Goal: Contribute content: Contribute content

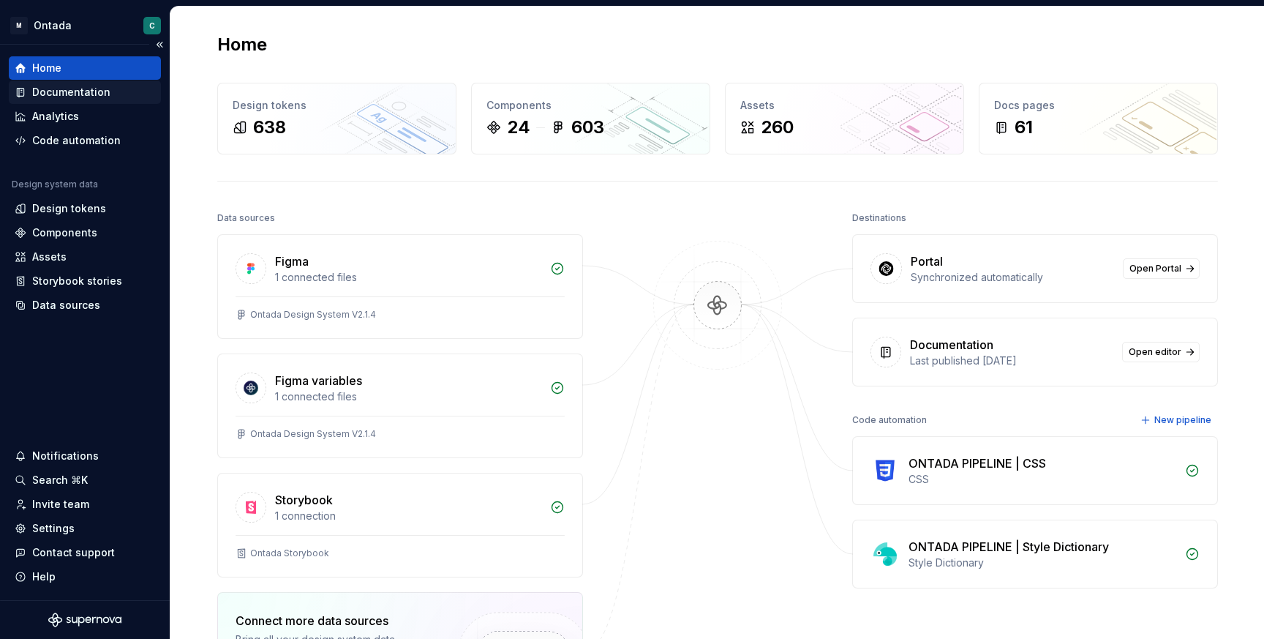
click at [53, 101] on div "Documentation" at bounding box center [85, 91] width 152 height 23
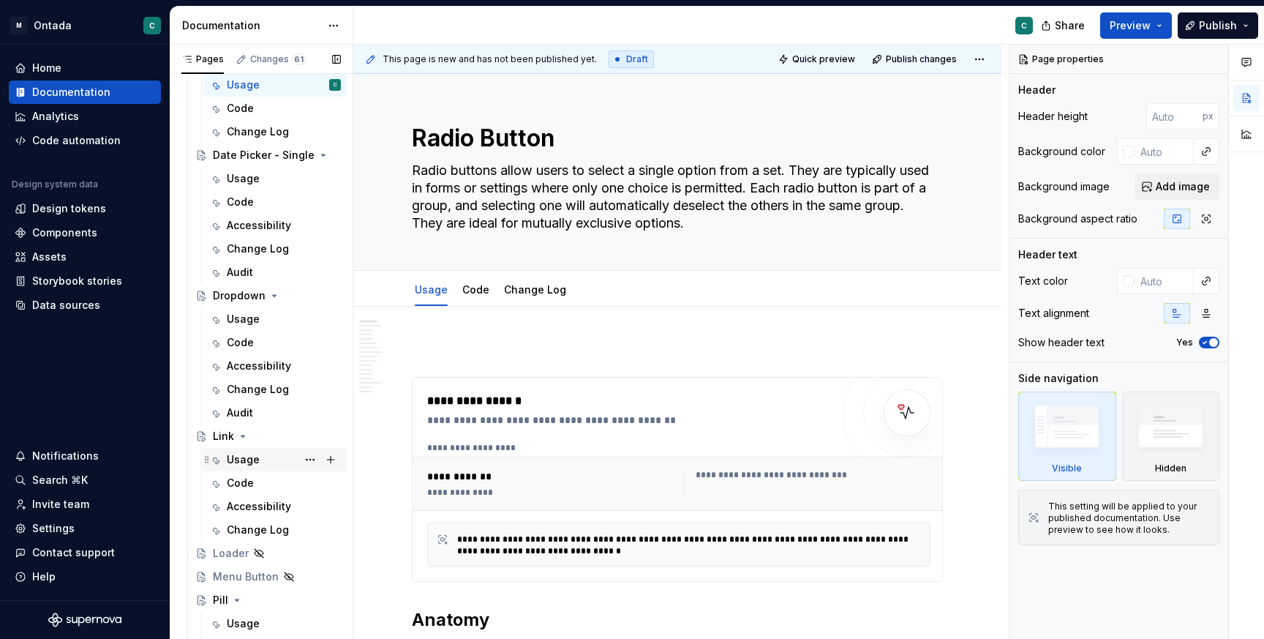
scroll to position [1266, 0]
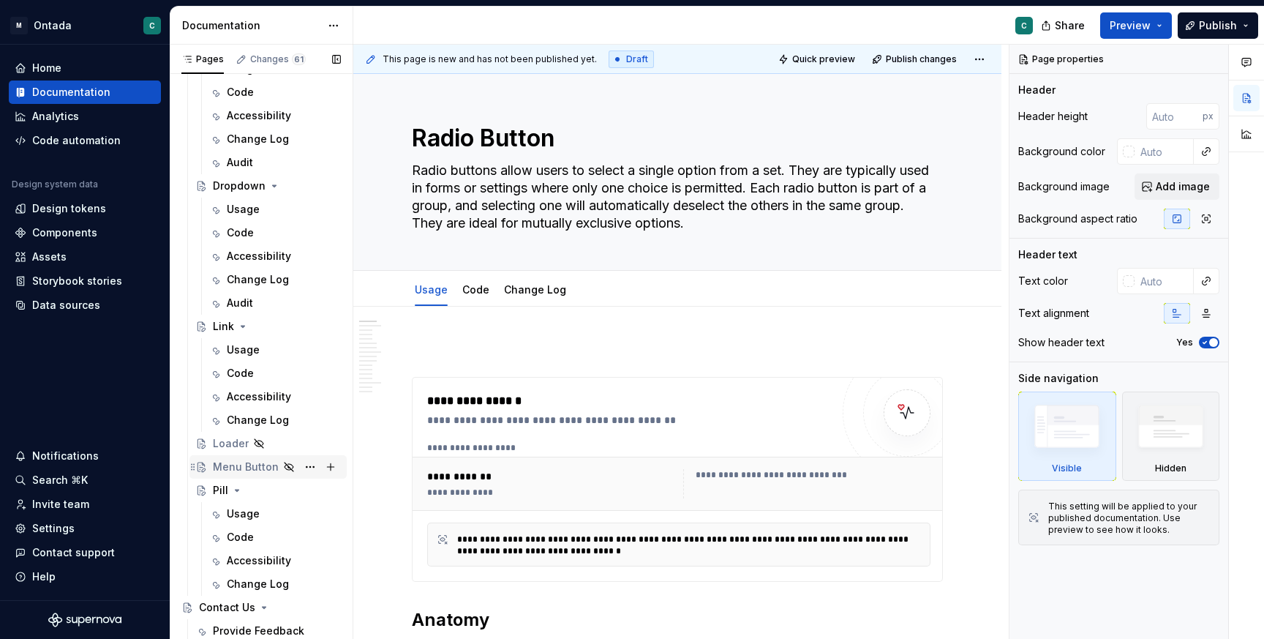
click at [216, 470] on div "Menu Button" at bounding box center [246, 466] width 66 height 15
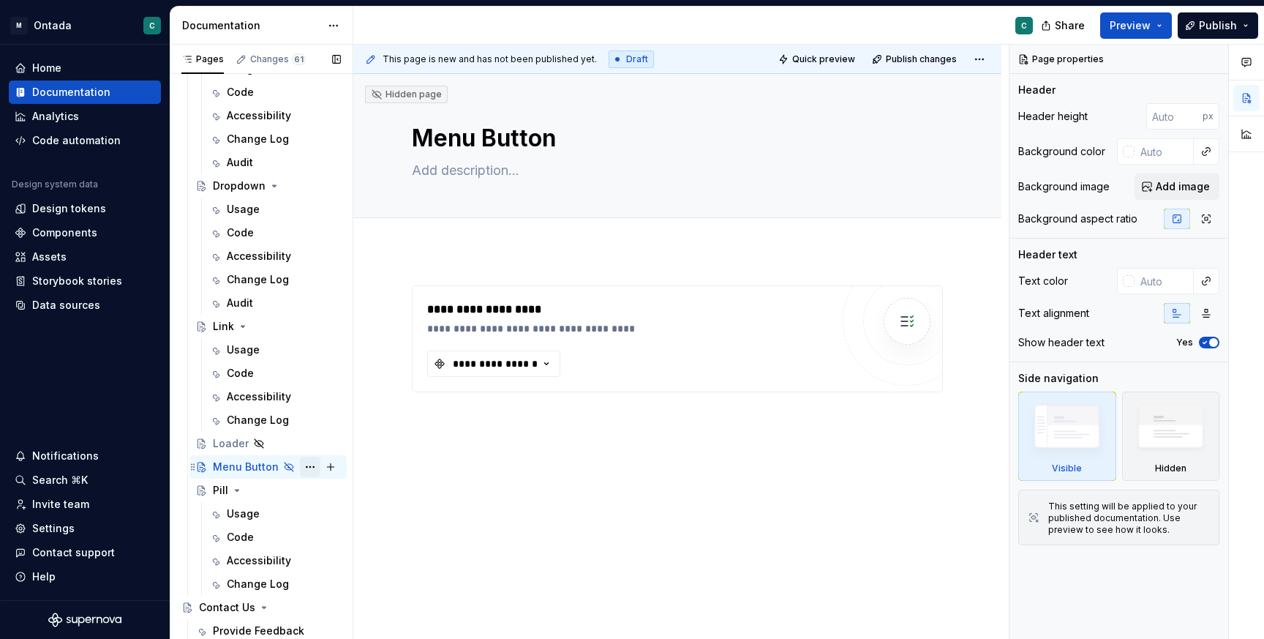
click at [313, 465] on button "Page tree" at bounding box center [310, 467] width 20 height 20
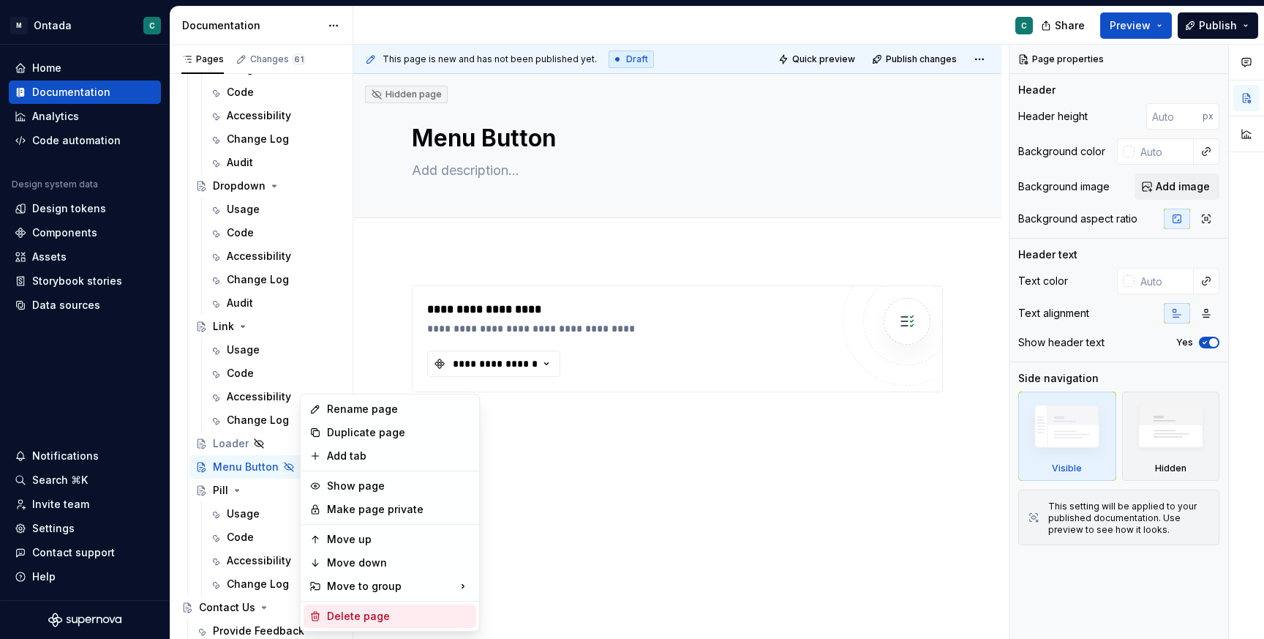
click at [347, 618] on div "Delete page" at bounding box center [398, 616] width 143 height 15
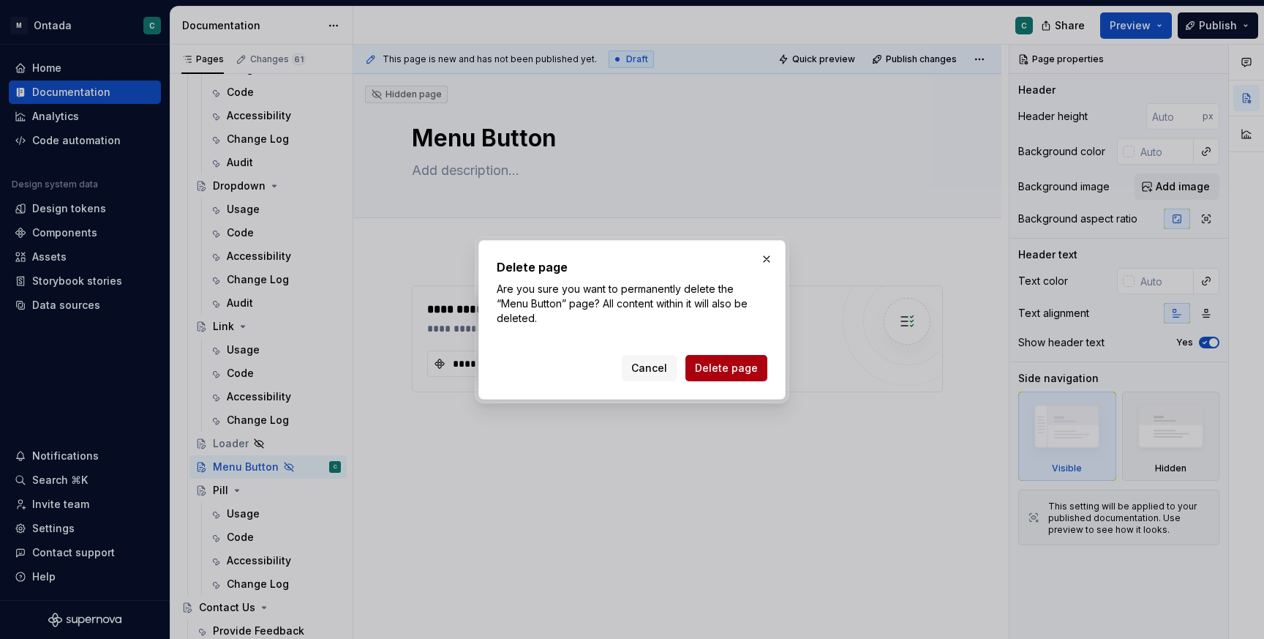
click at [748, 361] on span "Delete page" at bounding box center [726, 368] width 63 height 15
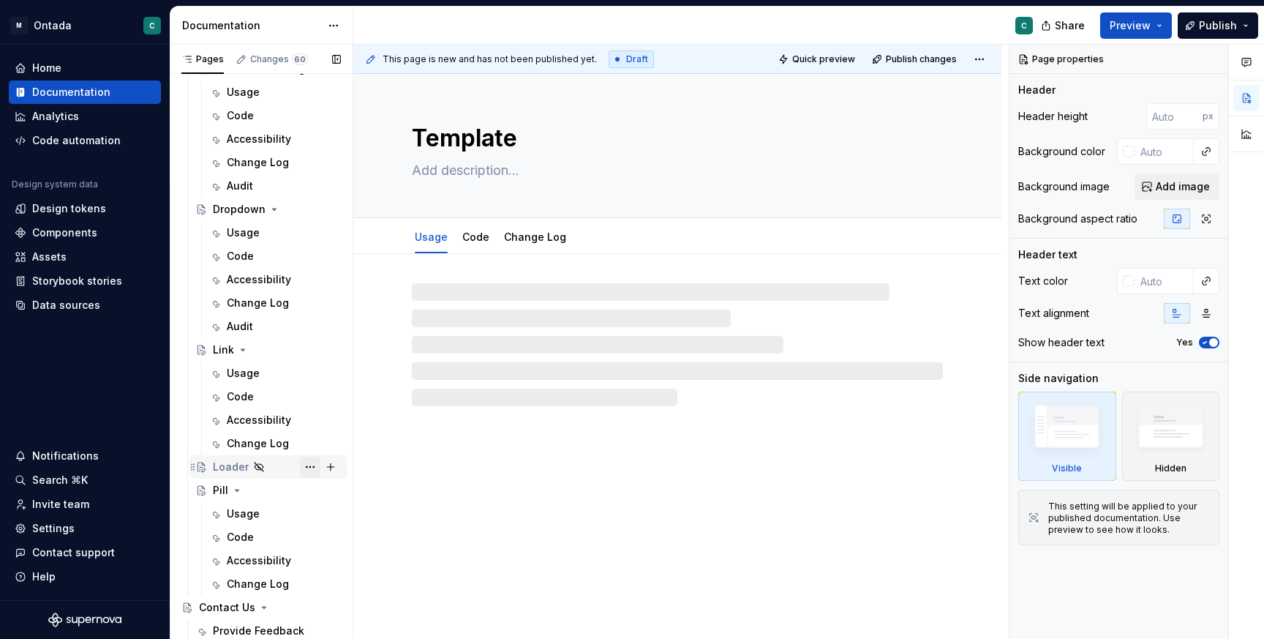
click at [315, 465] on button "Page tree" at bounding box center [310, 467] width 20 height 20
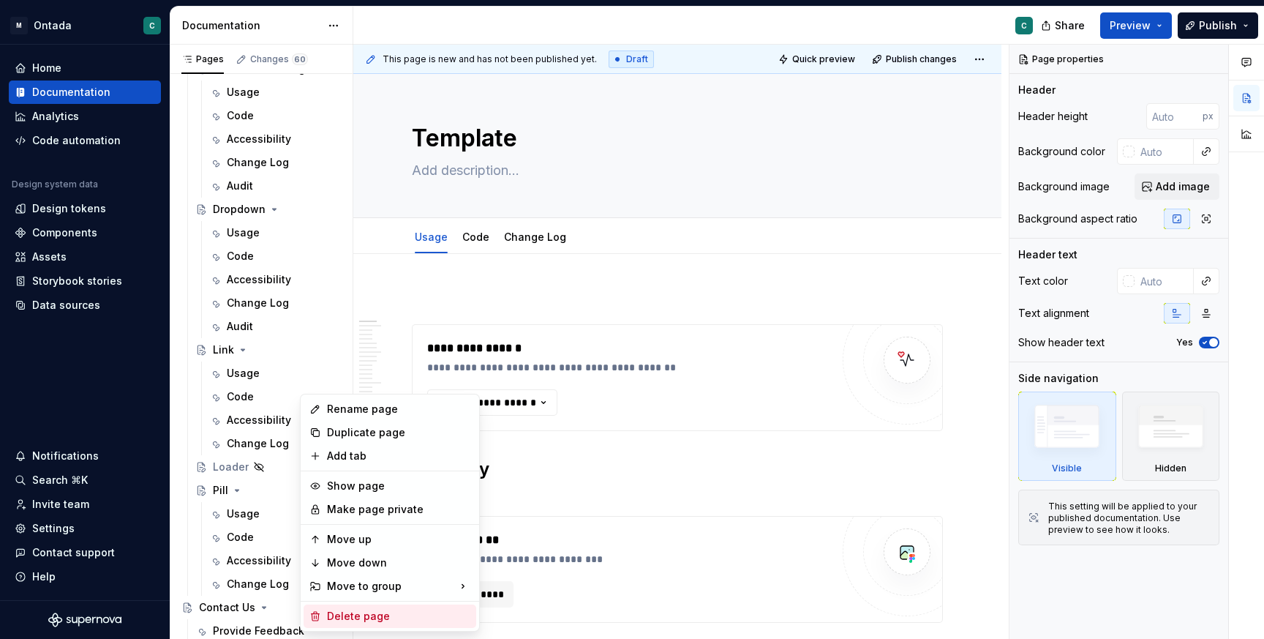
click at [337, 616] on div "Delete page" at bounding box center [398, 616] width 143 height 15
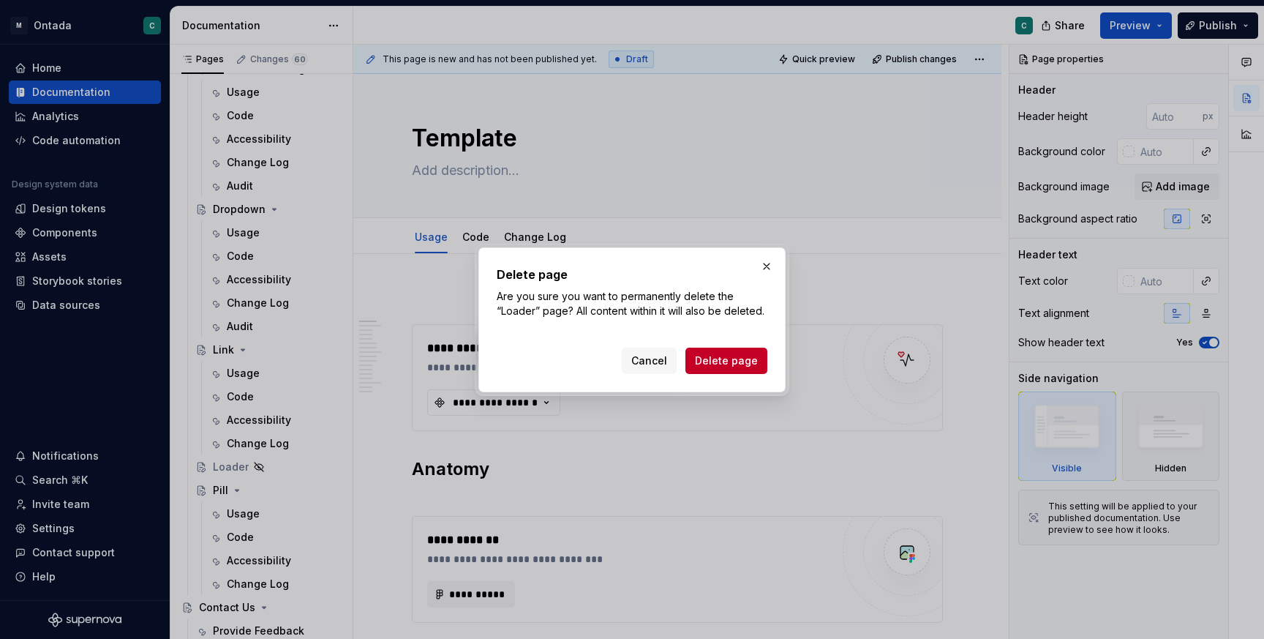
drag, startPoint x: 740, startPoint y: 362, endPoint x: 655, endPoint y: 374, distance: 85.7
click at [655, 374] on div "Delete page Are you sure you want to permanently delete the “Loader” page? All …" at bounding box center [631, 319] width 307 height 145
click at [655, 364] on span "Cancel" at bounding box center [649, 360] width 36 height 15
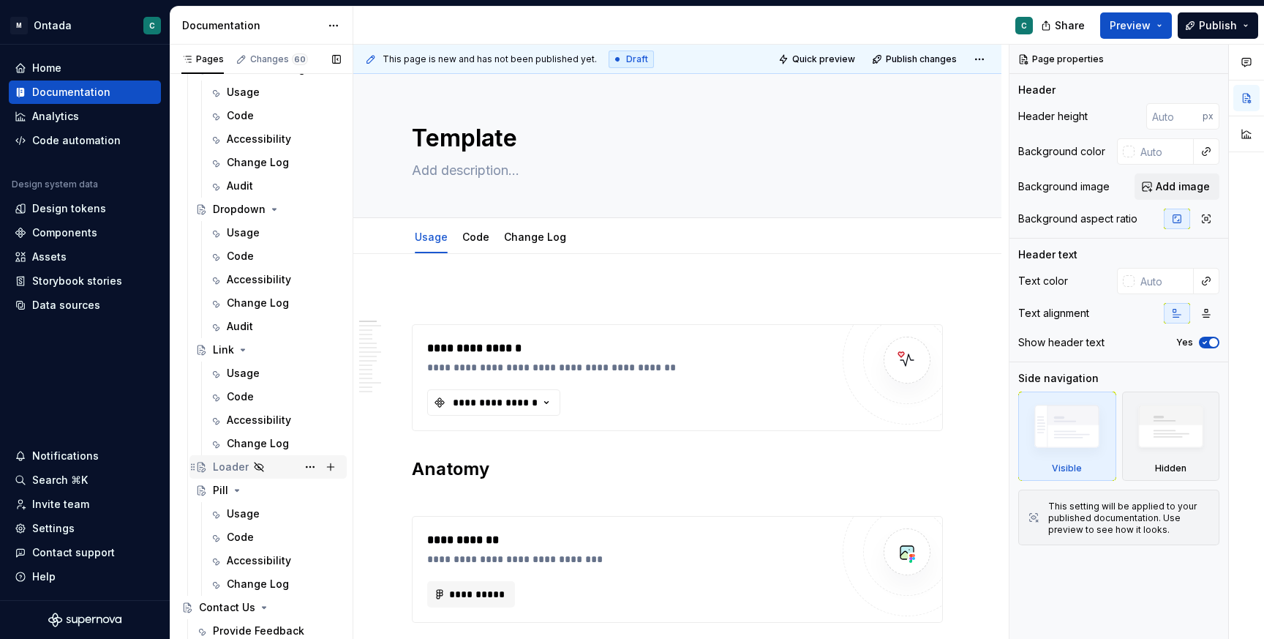
click at [271, 470] on div "Loader" at bounding box center [277, 467] width 128 height 20
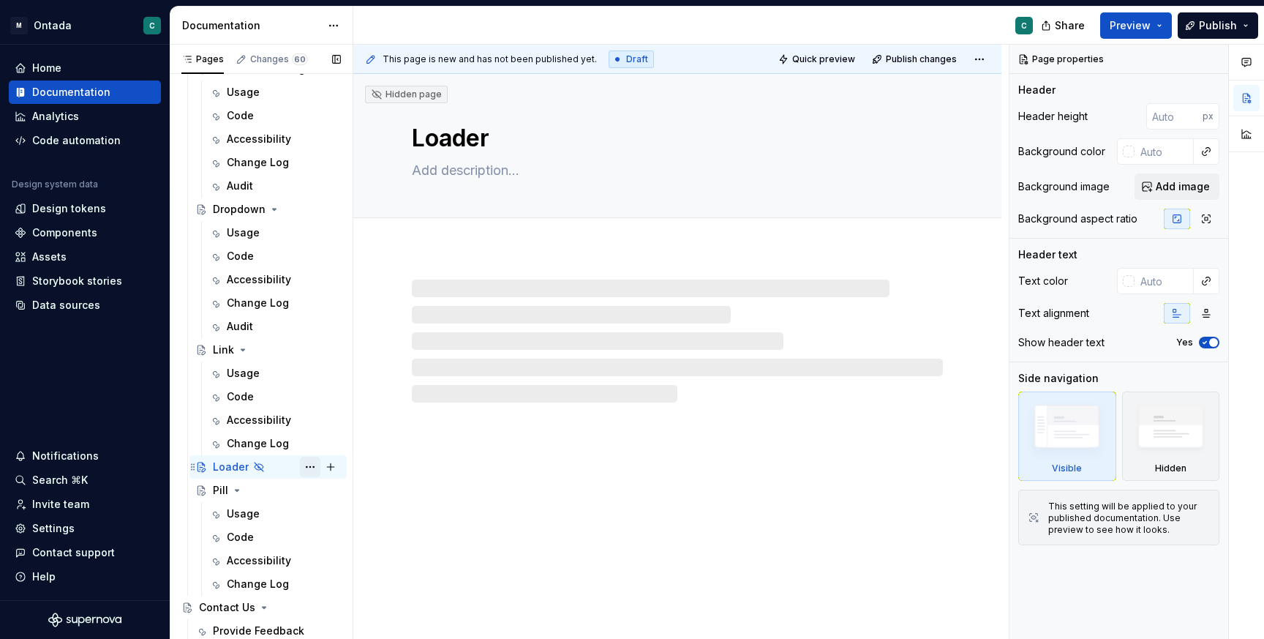
click at [307, 468] on button "Page tree" at bounding box center [310, 467] width 20 height 20
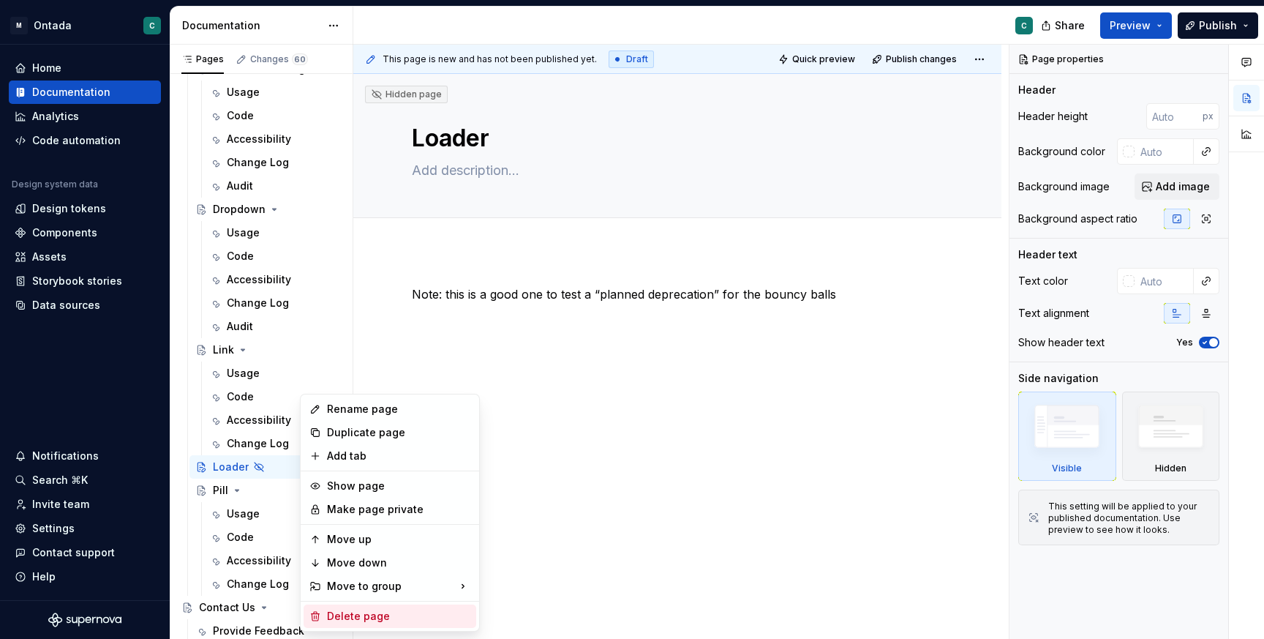
click at [357, 618] on div "Delete page" at bounding box center [398, 616] width 143 height 15
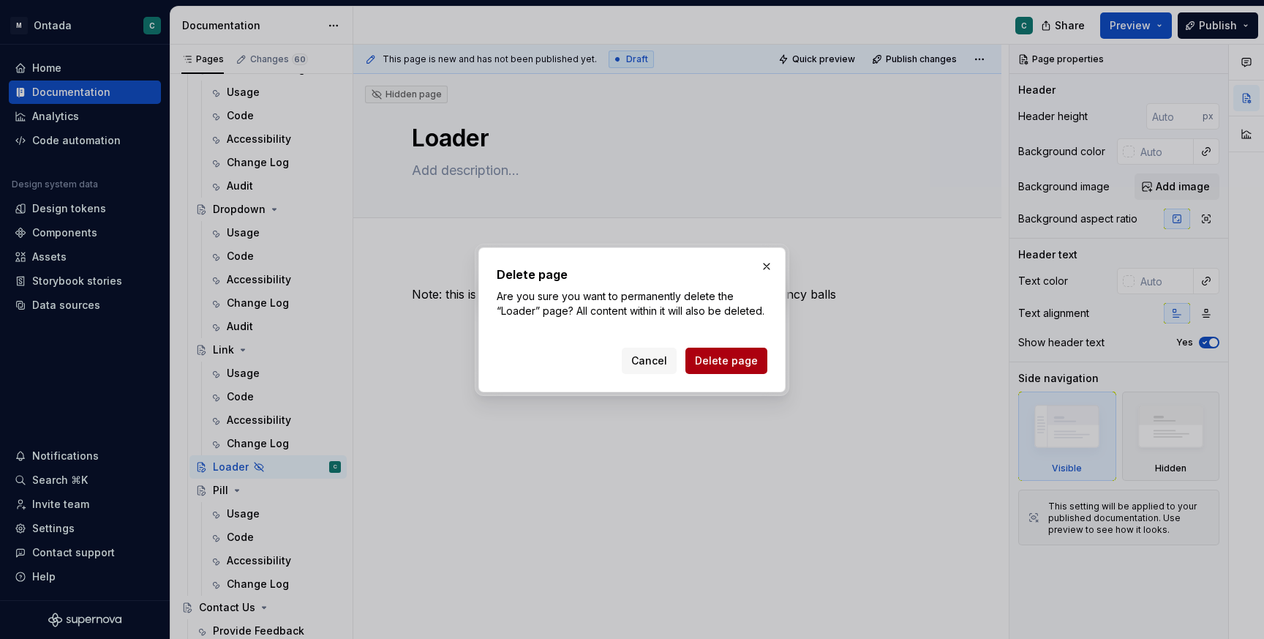
click at [716, 361] on span "Delete page" at bounding box center [726, 360] width 63 height 15
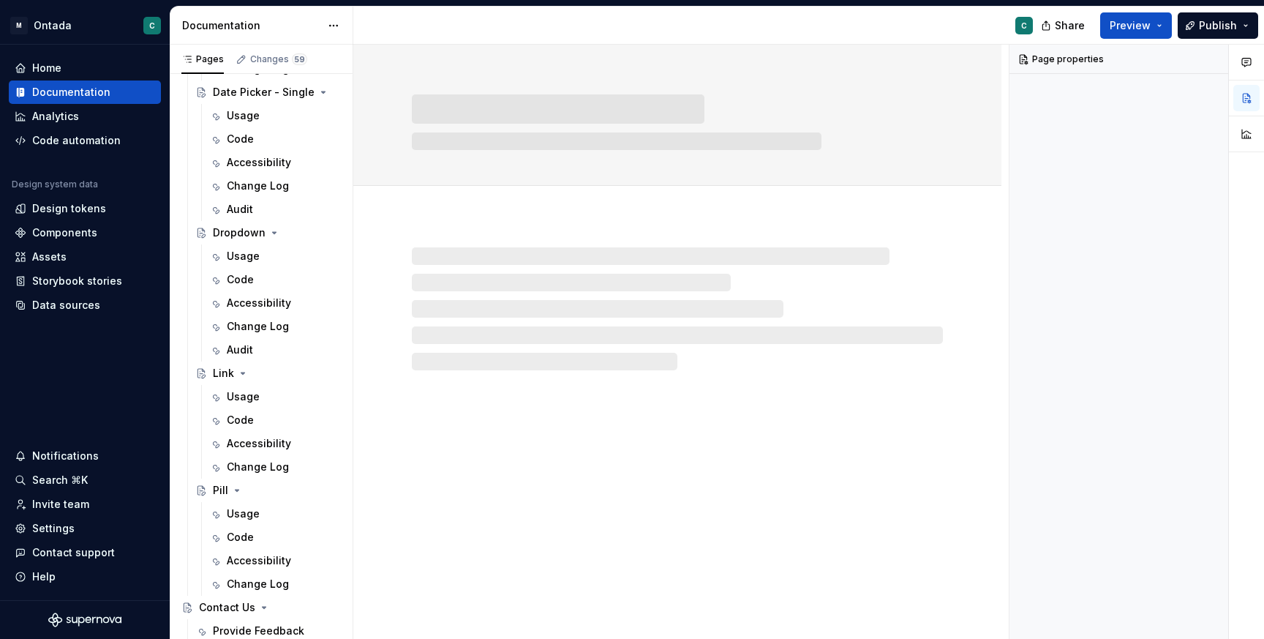
scroll to position [1220, 0]
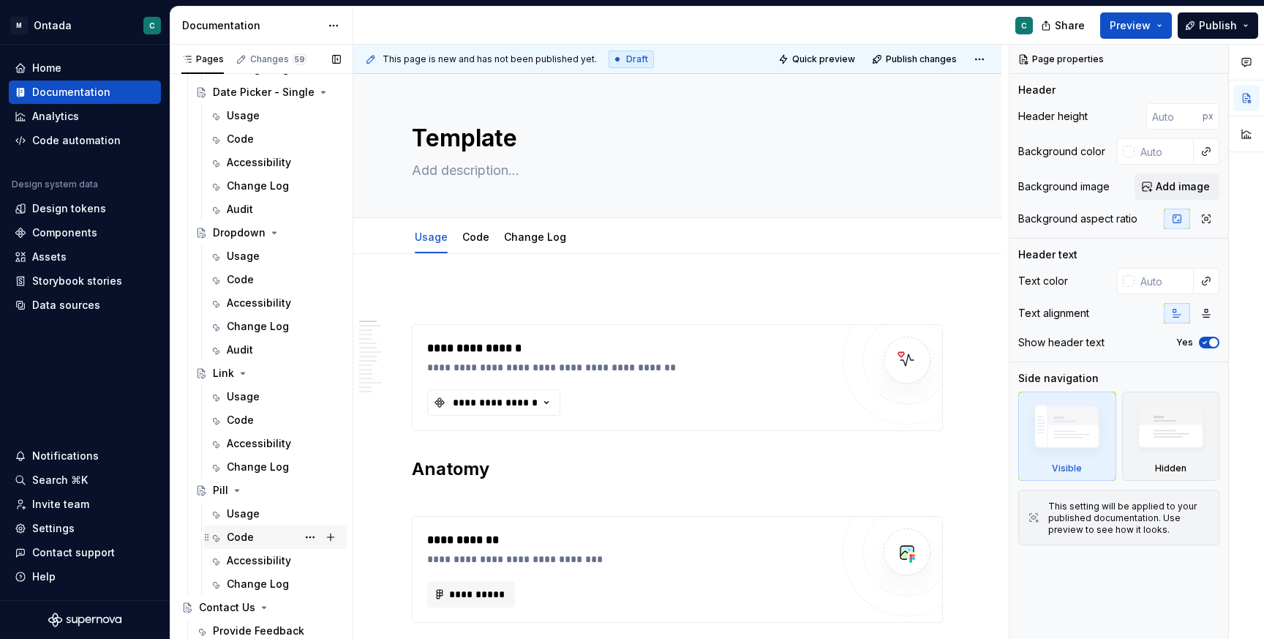
click at [241, 544] on div "Code" at bounding box center [240, 537] width 27 height 15
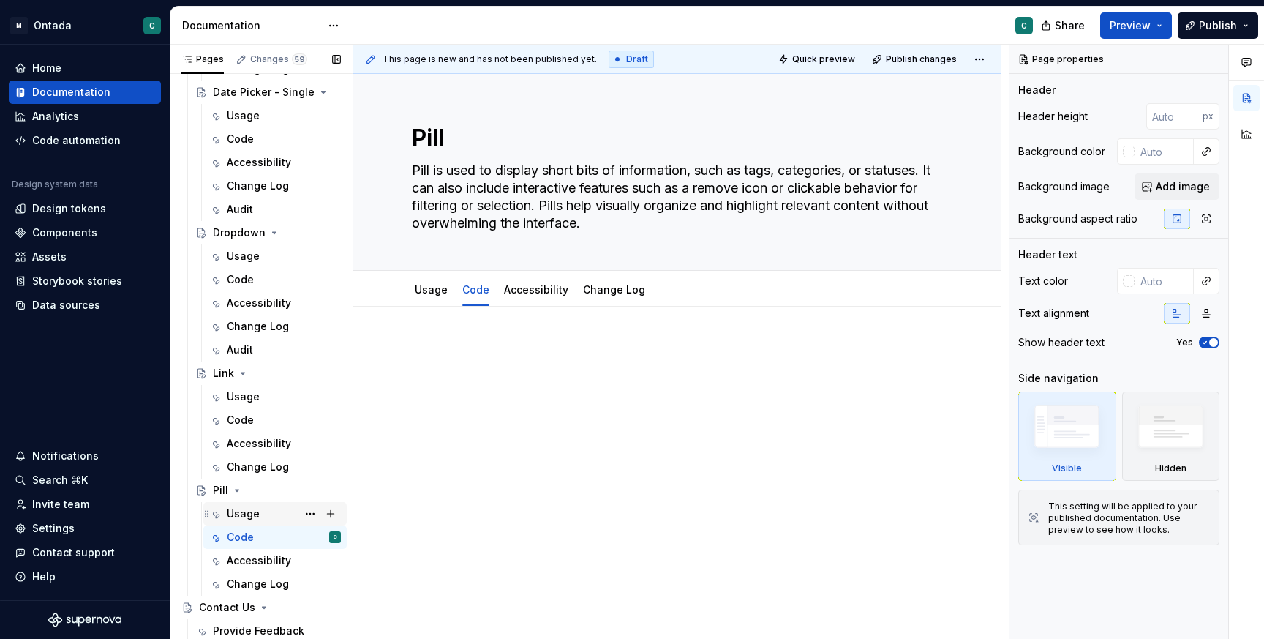
click at [245, 506] on div "Usage" at bounding box center [243, 513] width 33 height 15
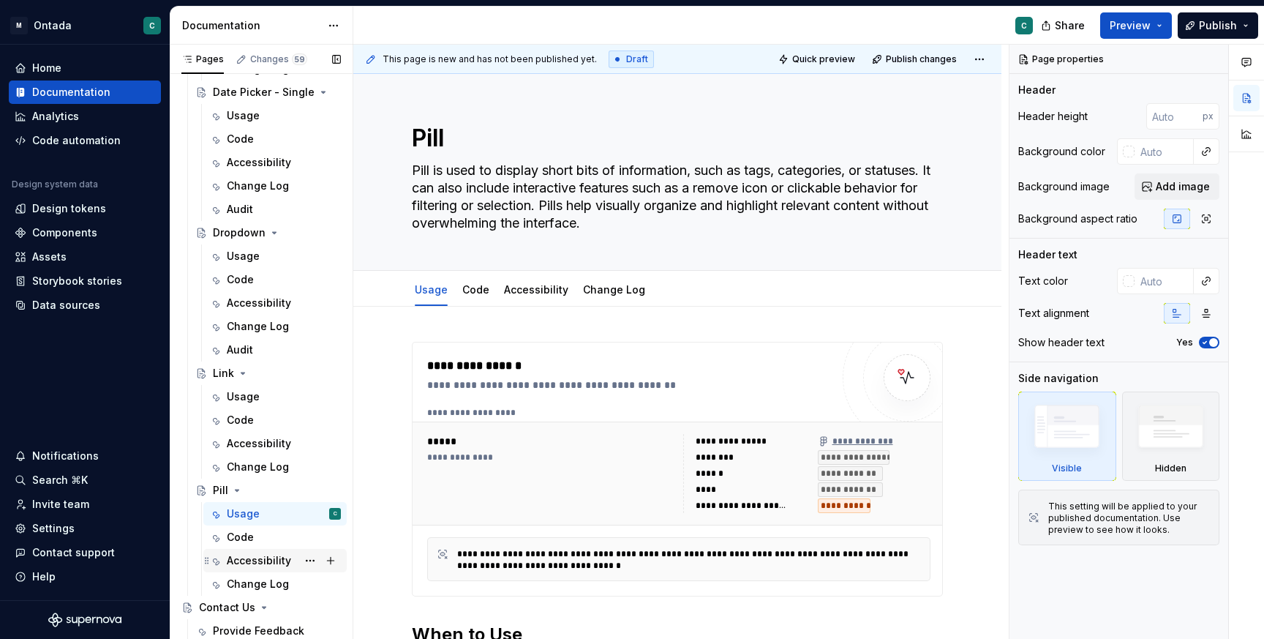
click at [270, 560] on div "Accessibility" at bounding box center [259, 560] width 64 height 15
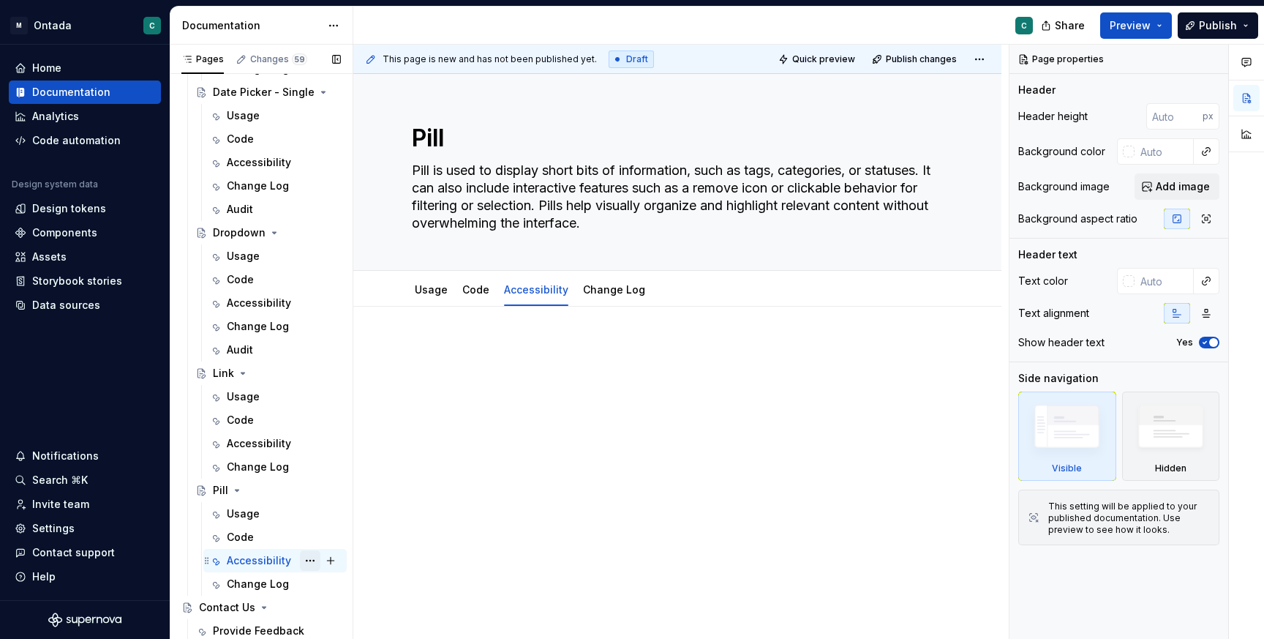
click at [308, 565] on button "Page tree" at bounding box center [310, 560] width 20 height 20
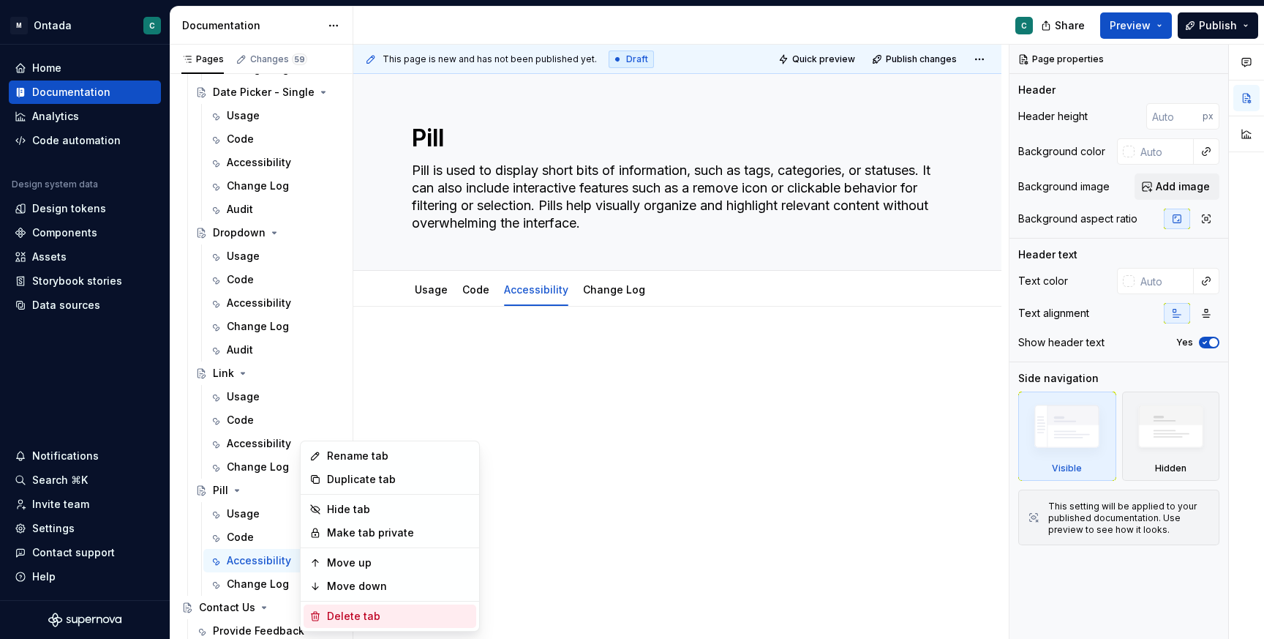
click at [342, 613] on div "Delete tab" at bounding box center [398, 616] width 143 height 15
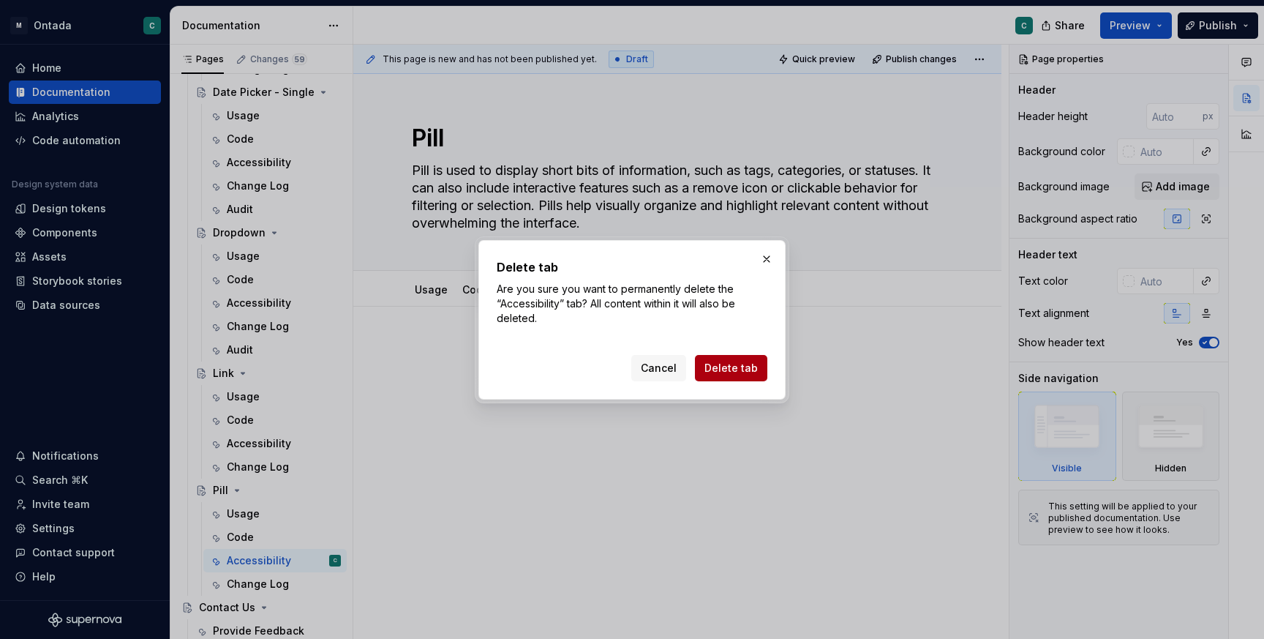
click at [721, 375] on button "Delete tab" at bounding box center [731, 368] width 72 height 26
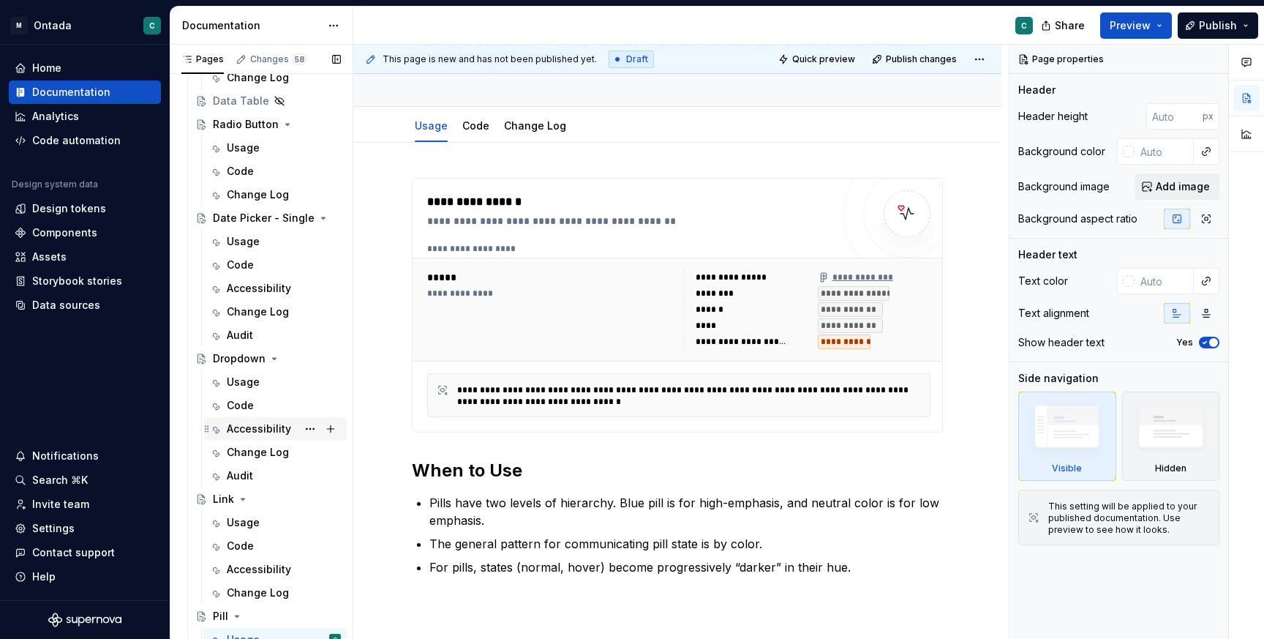
scroll to position [1073, 0]
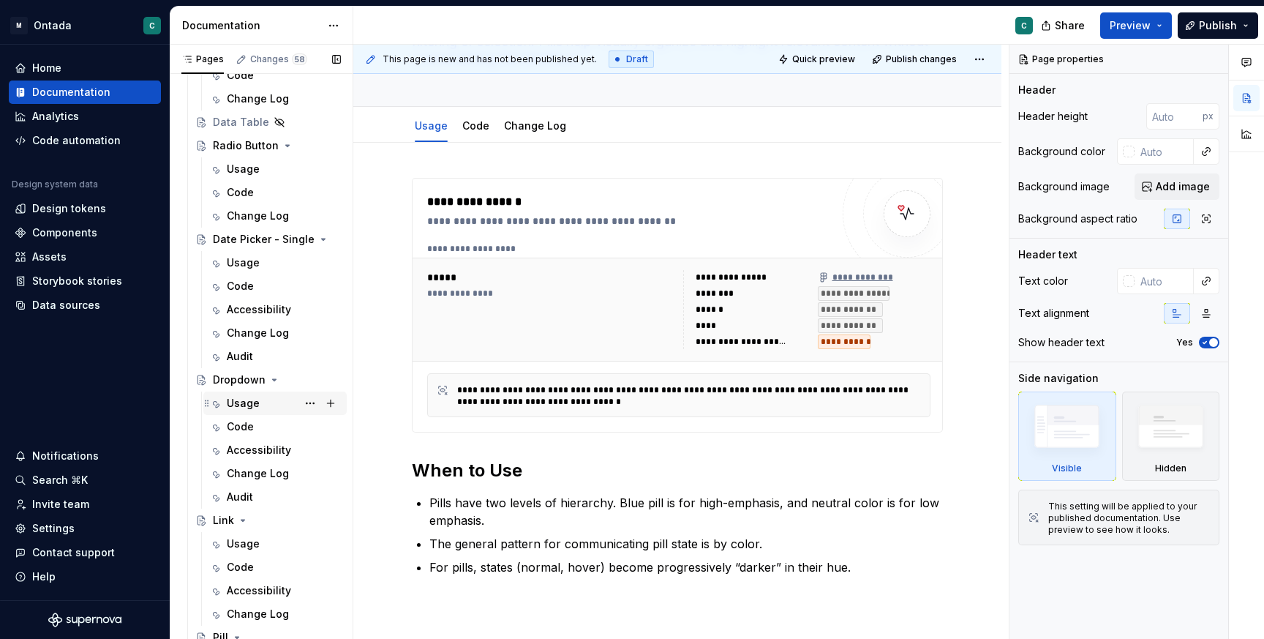
click at [245, 406] on div "Usage" at bounding box center [243, 403] width 33 height 15
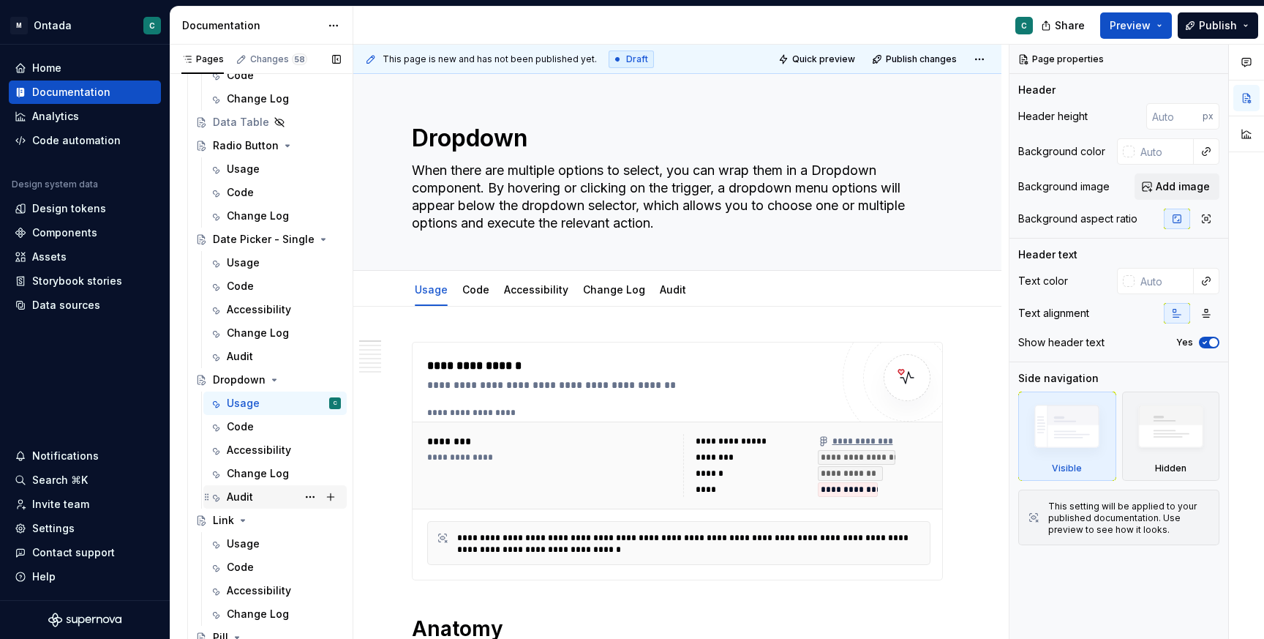
click at [248, 495] on div "Audit" at bounding box center [240, 496] width 26 height 15
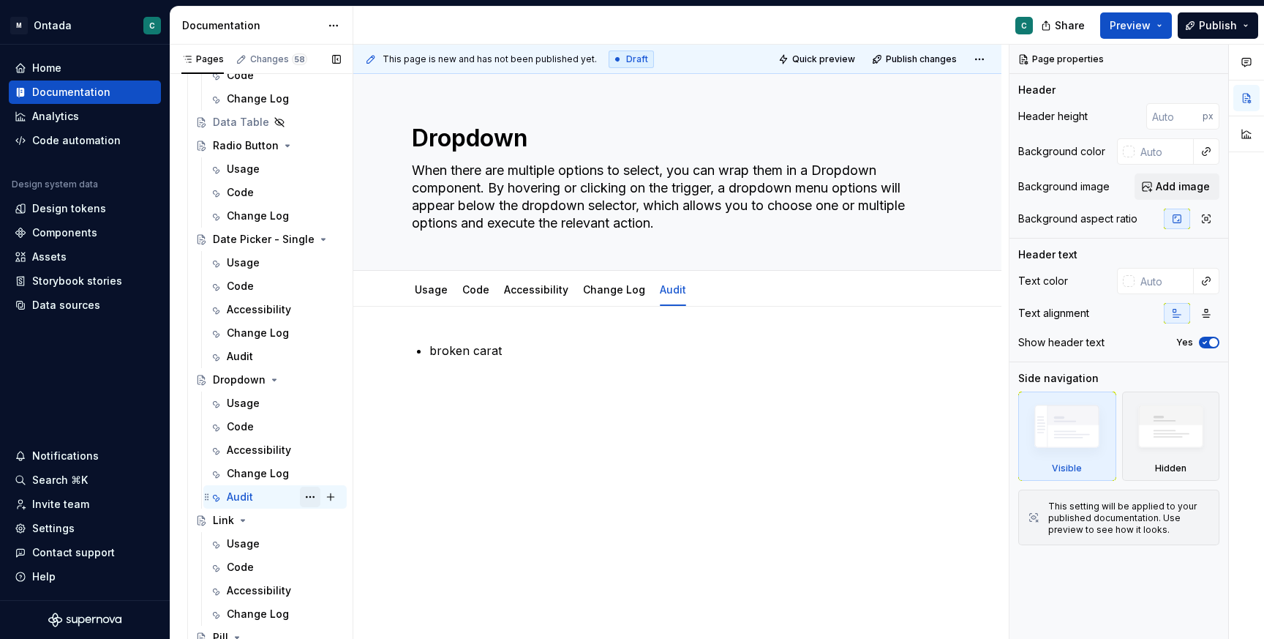
click at [309, 500] on button "Page tree" at bounding box center [310, 497] width 20 height 20
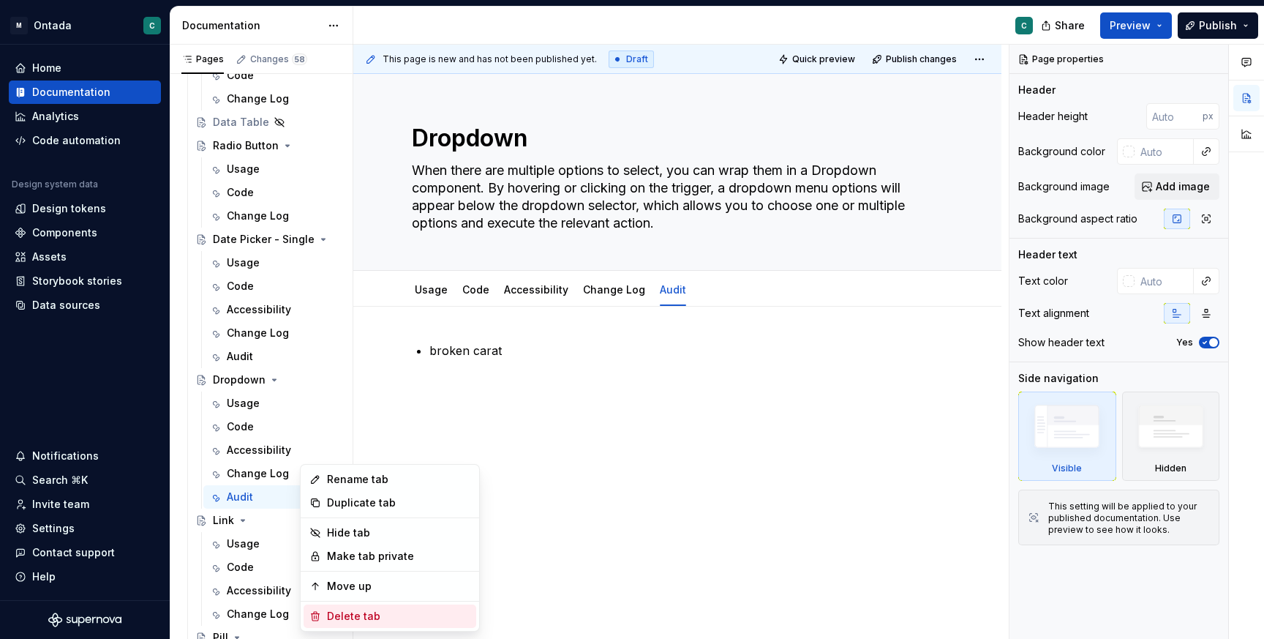
click at [364, 613] on div "Delete tab" at bounding box center [398, 616] width 143 height 15
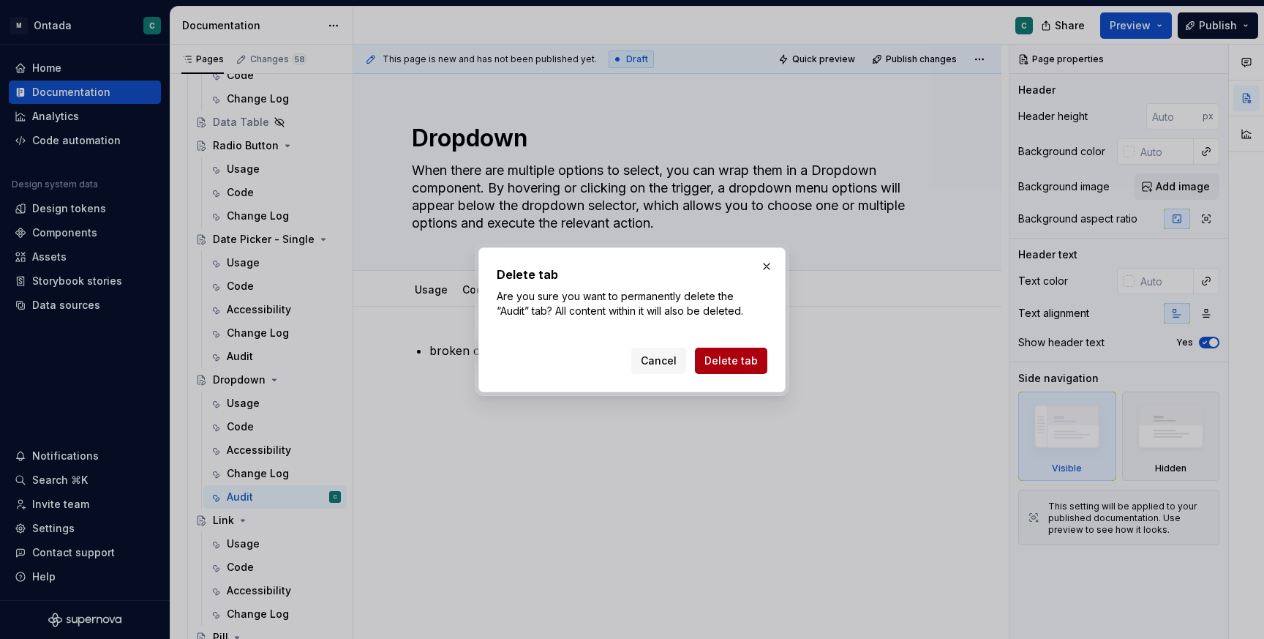
click at [729, 363] on span "Delete tab" at bounding box center [731, 360] width 53 height 15
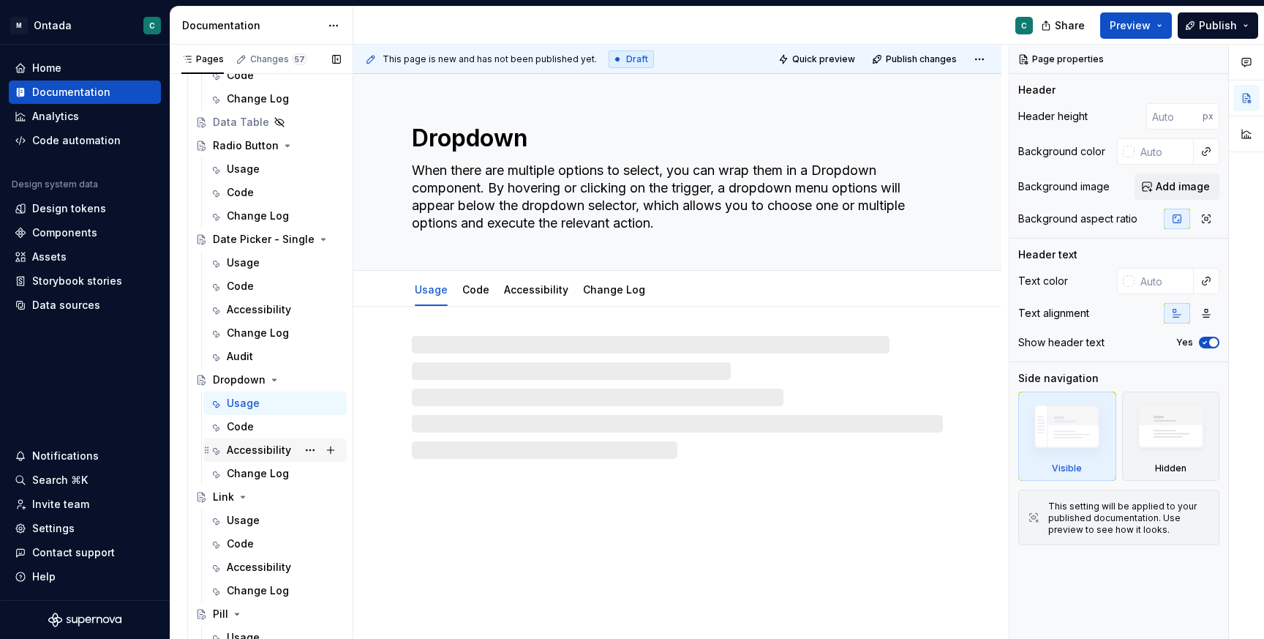
click at [249, 450] on div "Accessibility" at bounding box center [259, 450] width 64 height 15
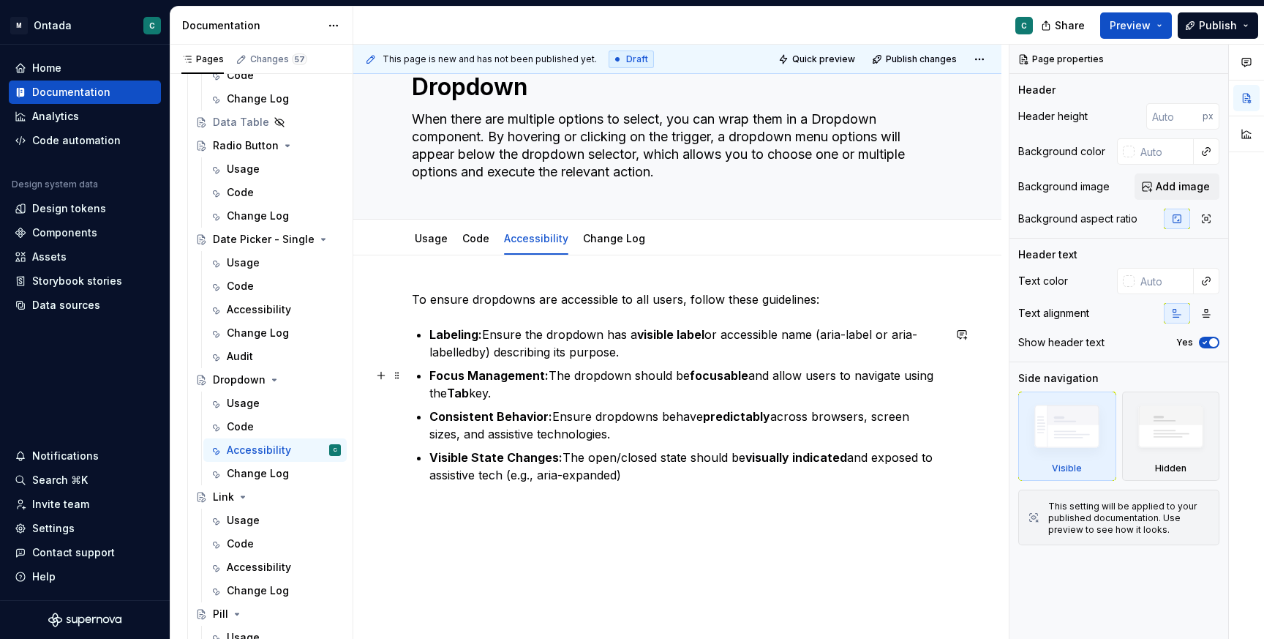
scroll to position [34, 0]
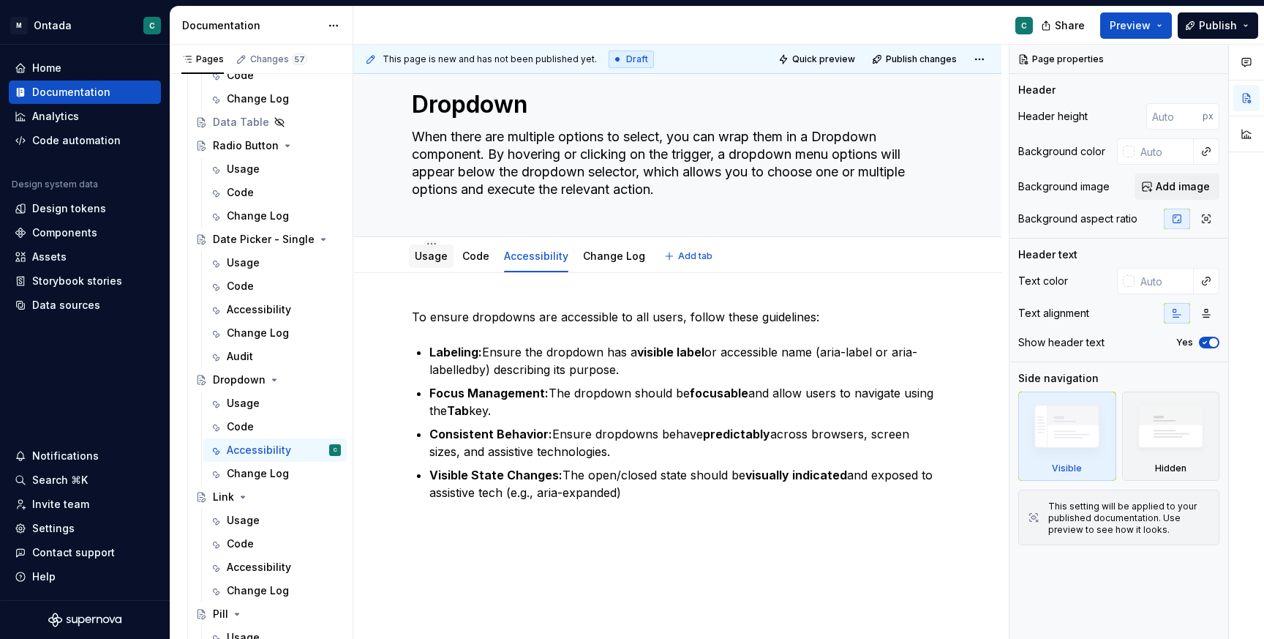
click at [435, 258] on link "Usage" at bounding box center [431, 255] width 33 height 12
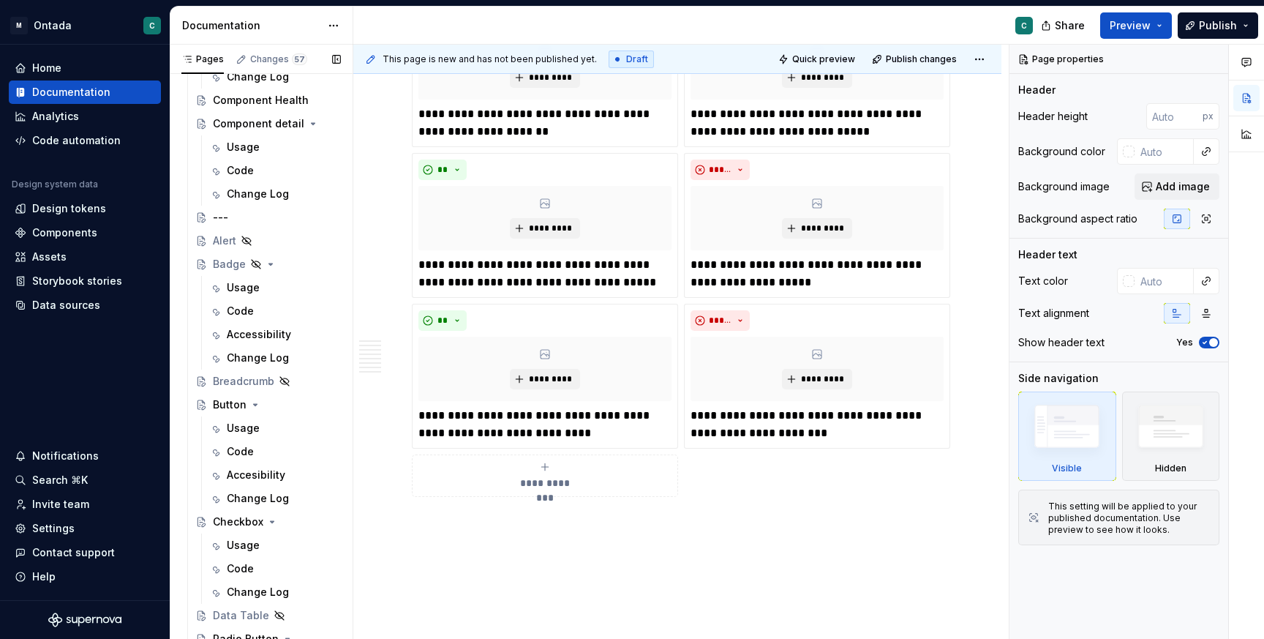
scroll to position [562, 0]
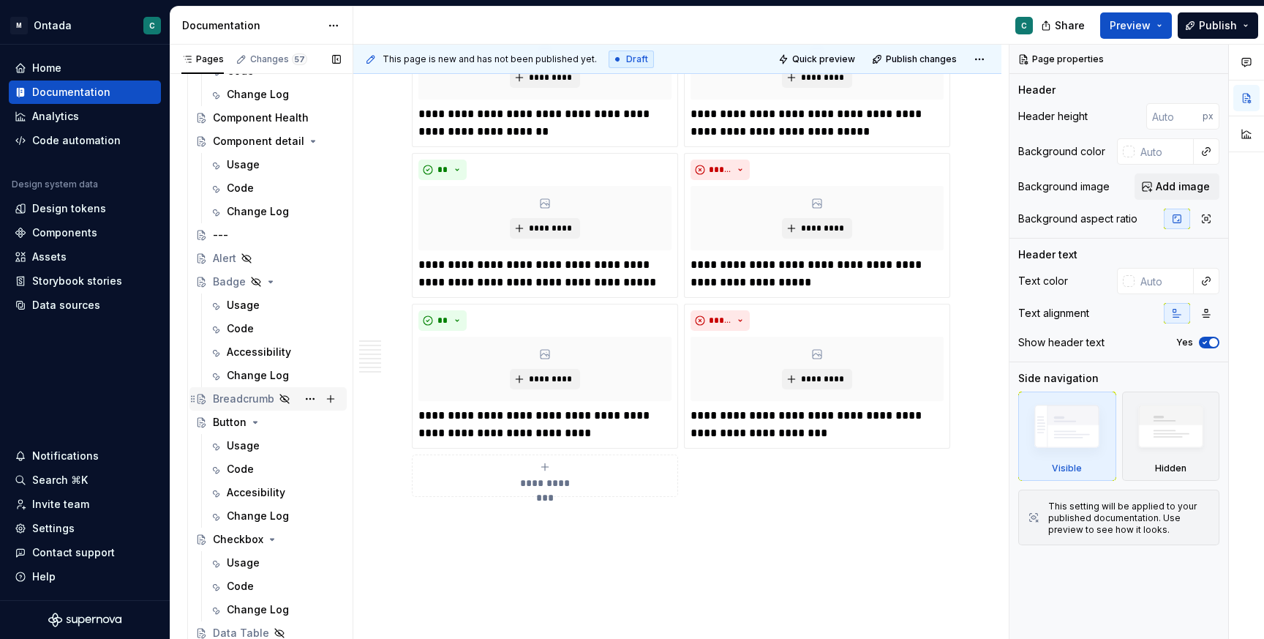
click at [236, 397] on div "Breadcrumb" at bounding box center [243, 398] width 61 height 15
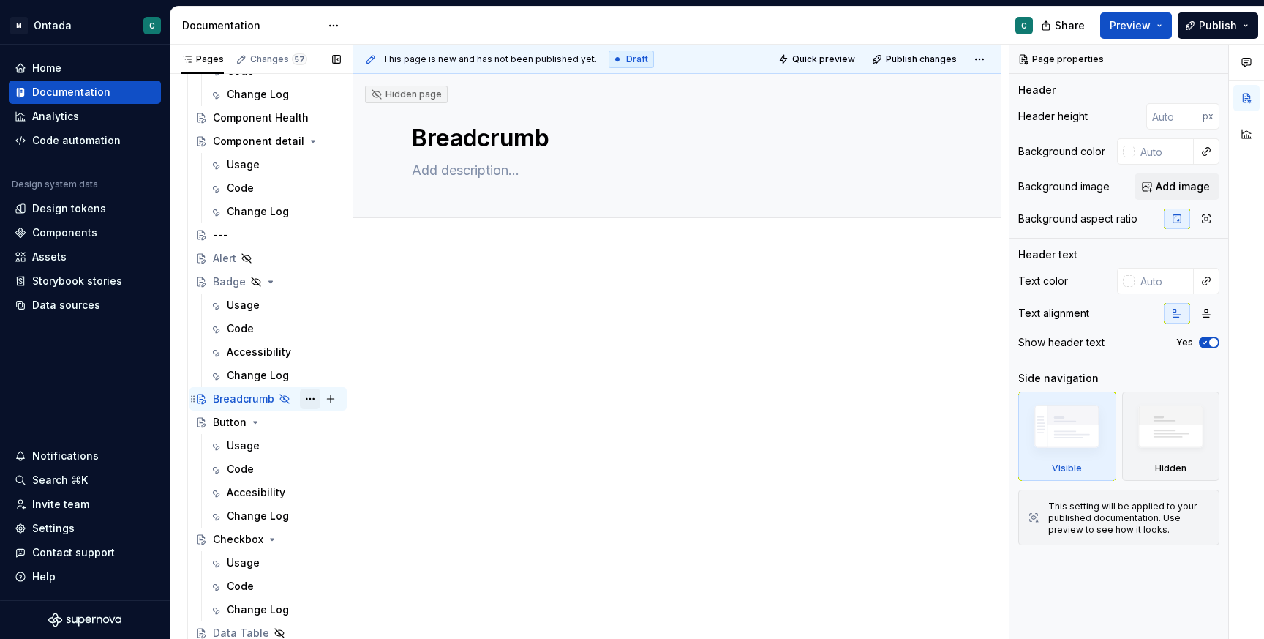
click at [310, 401] on button "Page tree" at bounding box center [310, 398] width 20 height 20
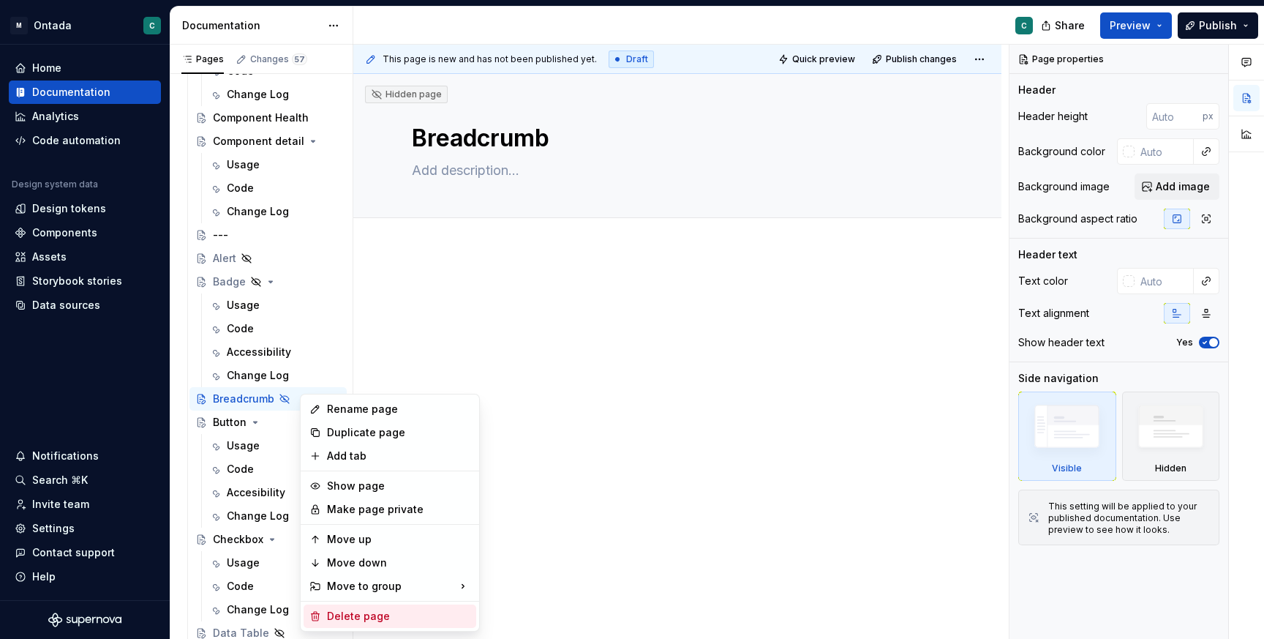
click at [357, 617] on div "Delete page" at bounding box center [398, 616] width 143 height 15
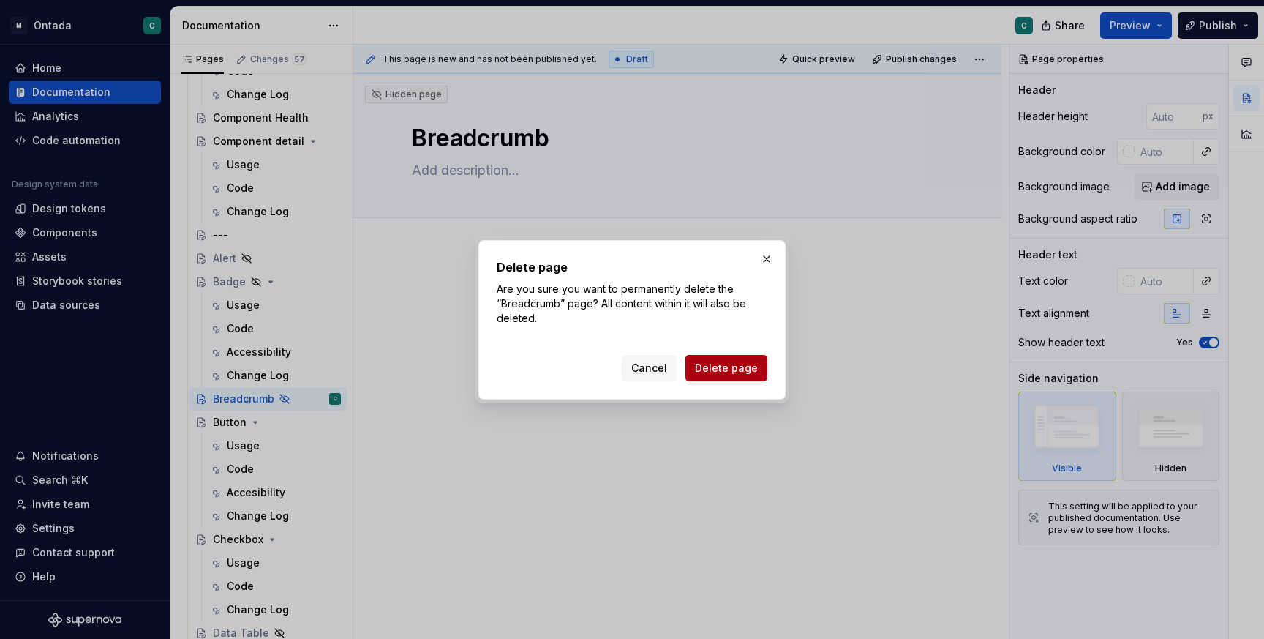
click at [722, 369] on span "Delete page" at bounding box center [726, 368] width 63 height 15
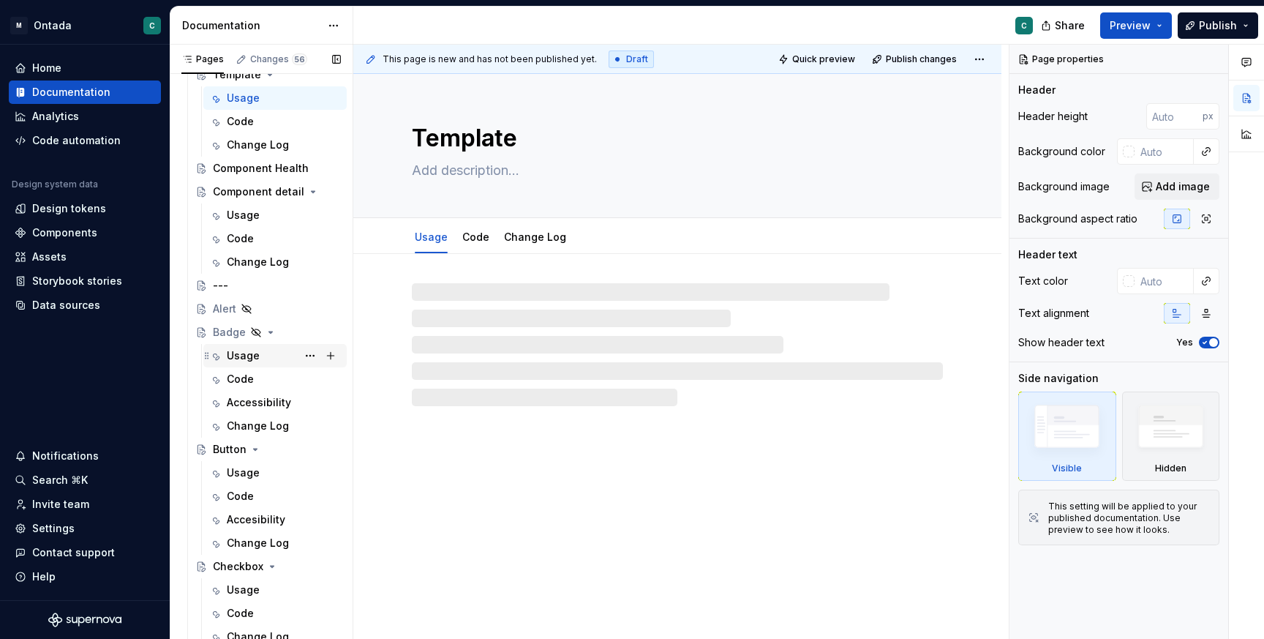
scroll to position [507, 0]
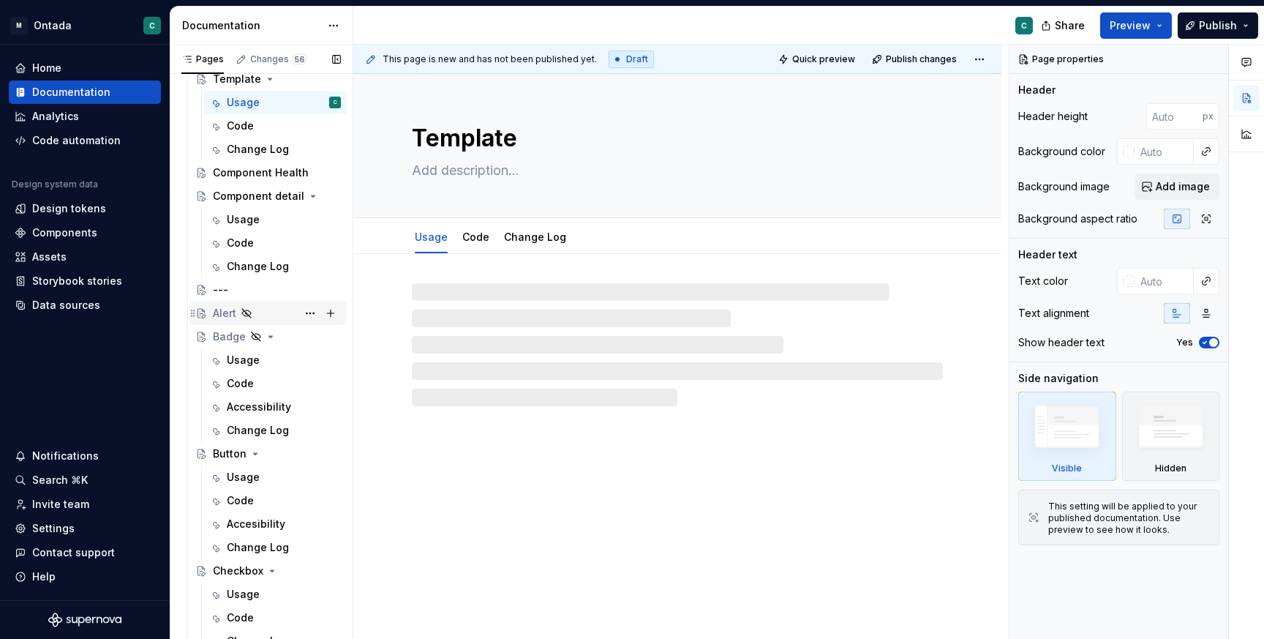
click at [214, 313] on div "Alert" at bounding box center [224, 313] width 23 height 15
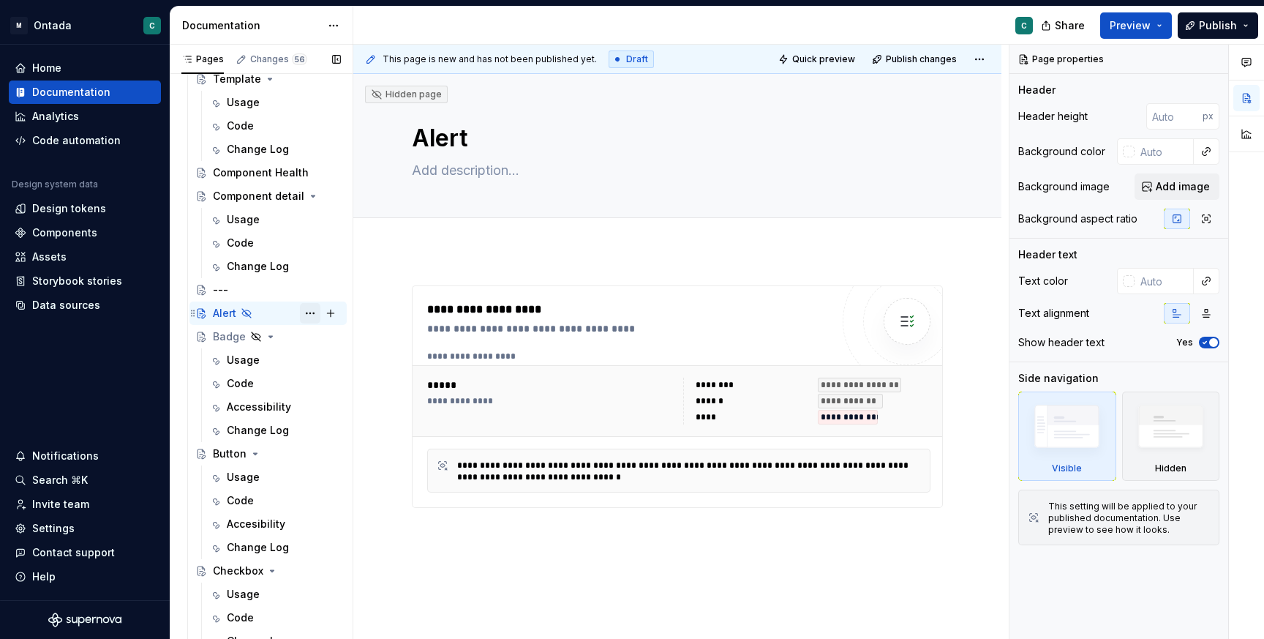
click at [305, 314] on button "Page tree" at bounding box center [310, 313] width 20 height 20
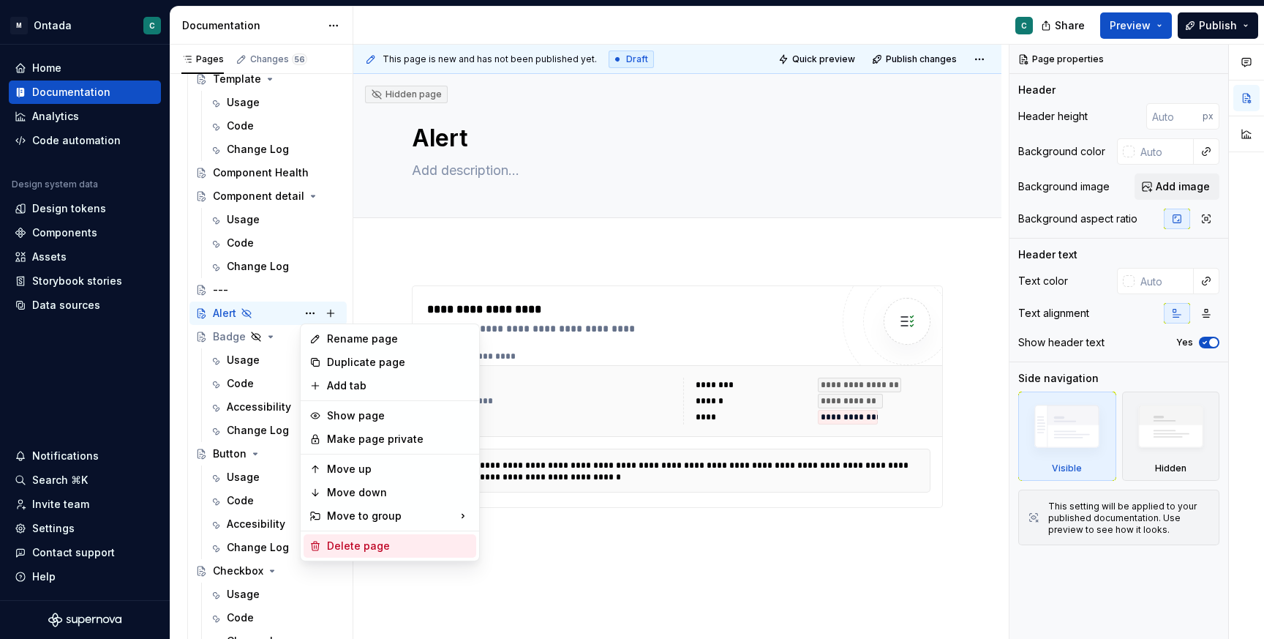
click at [349, 542] on div "Delete page" at bounding box center [398, 545] width 143 height 15
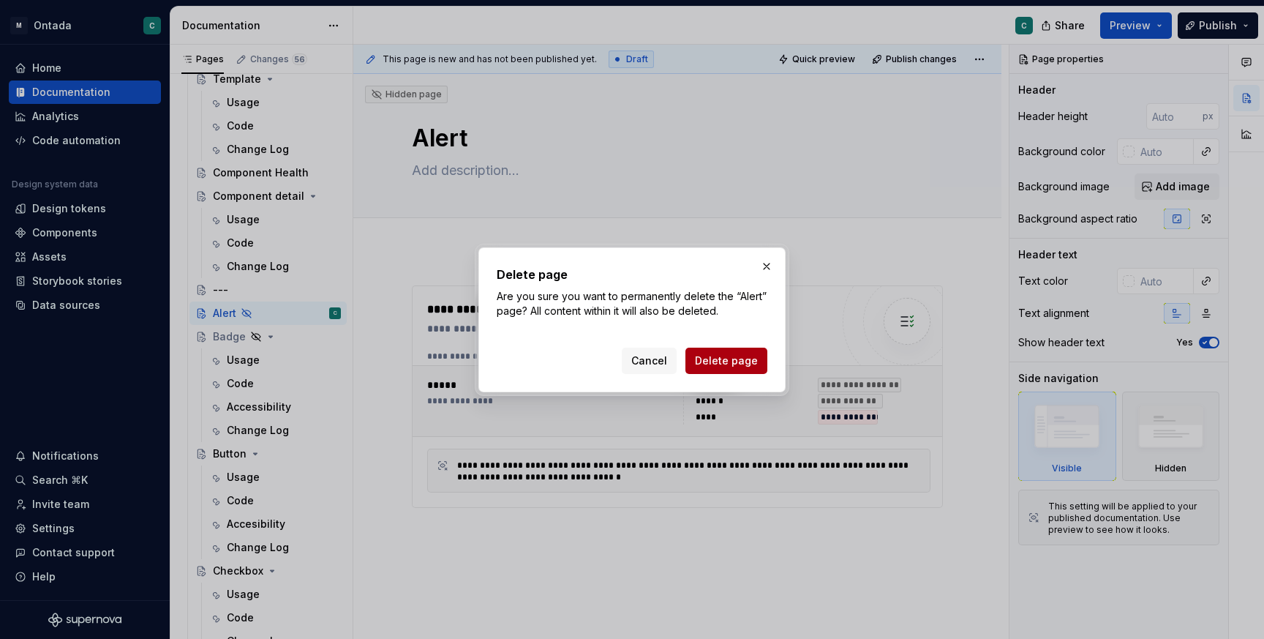
click at [743, 362] on span "Delete page" at bounding box center [726, 360] width 63 height 15
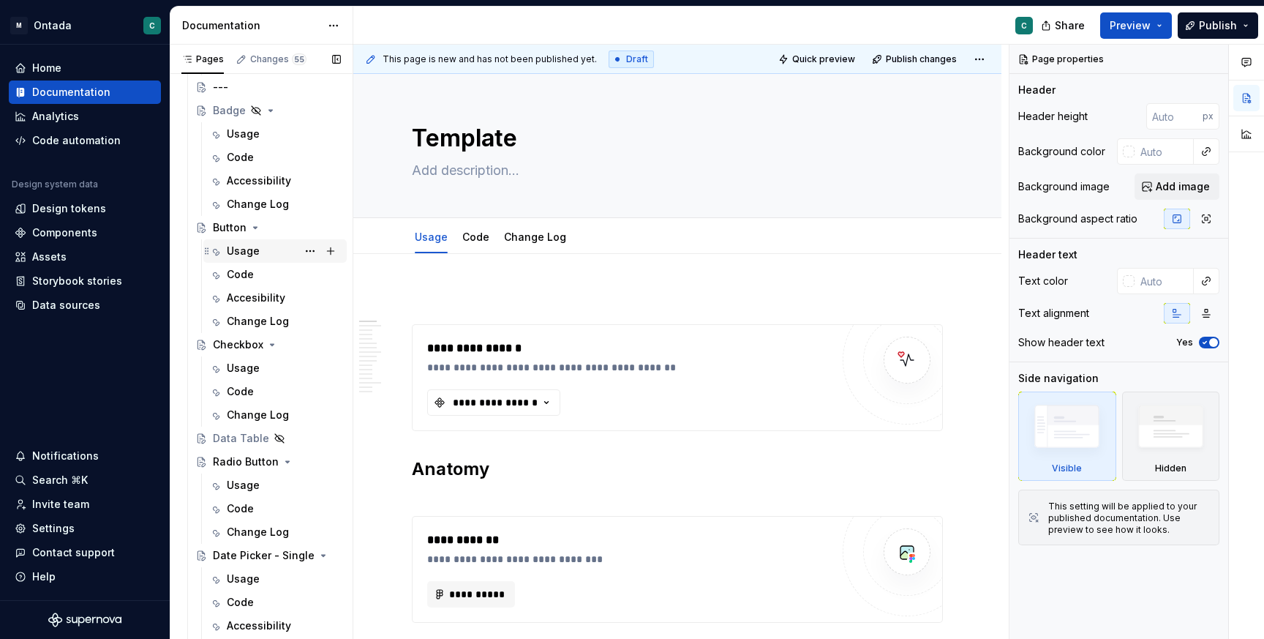
scroll to position [729, 0]
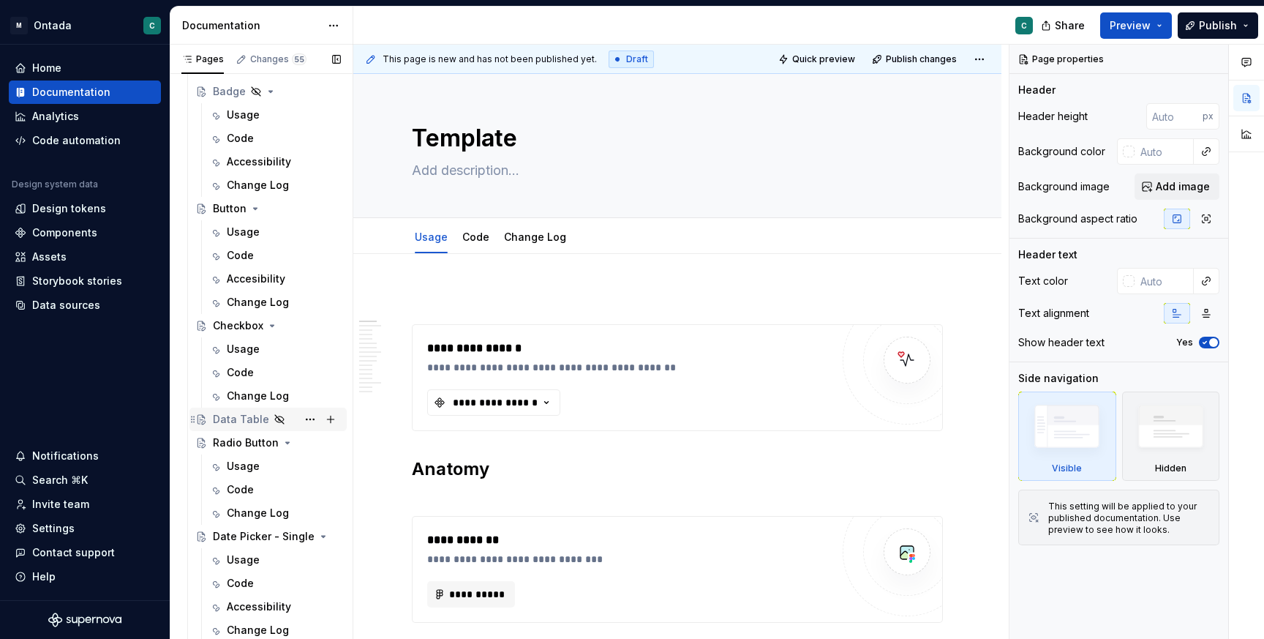
click at [241, 421] on div "Data Table" at bounding box center [241, 419] width 56 height 15
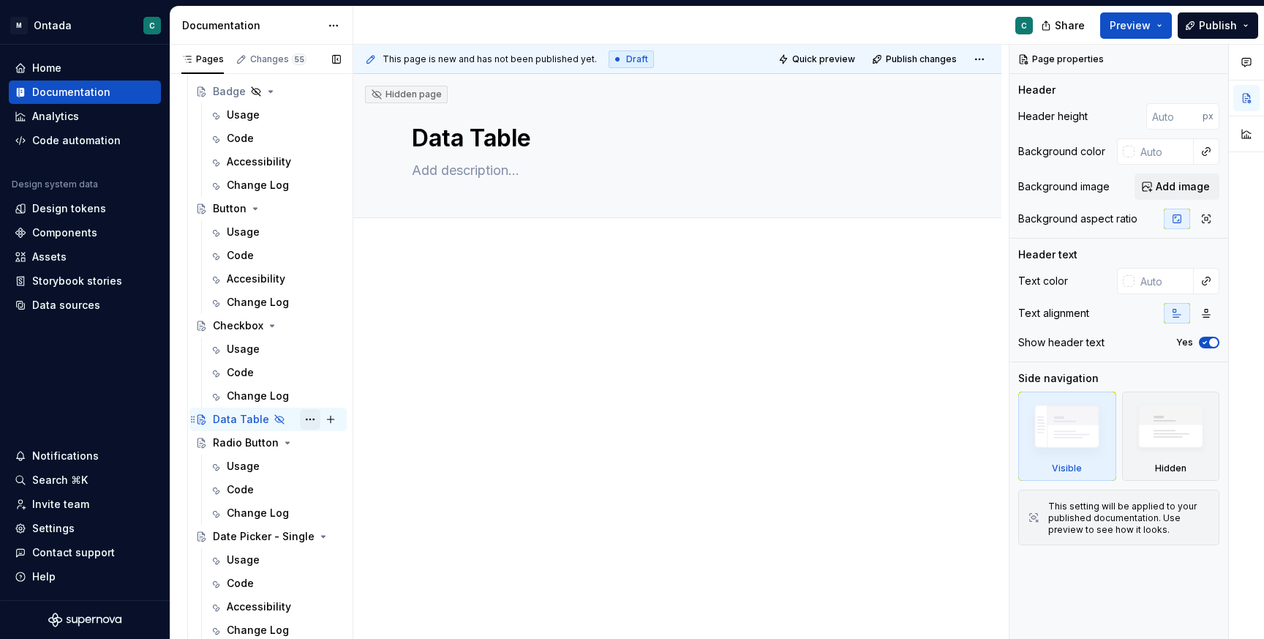
click at [314, 419] on button "Page tree" at bounding box center [310, 419] width 20 height 20
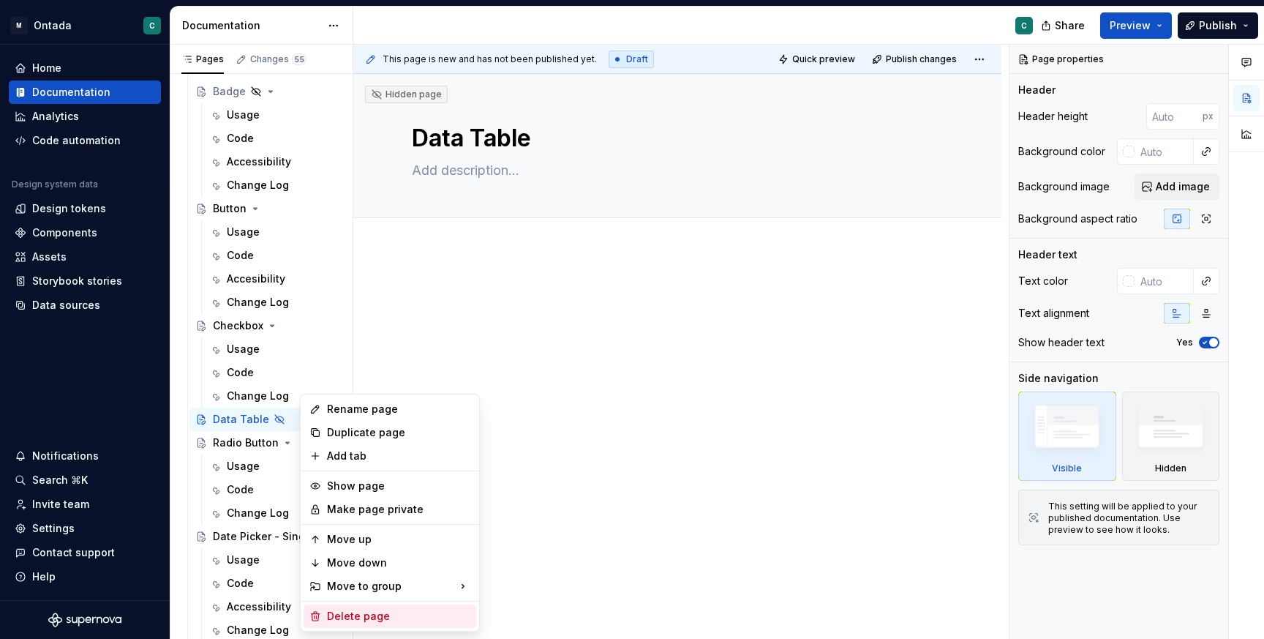
click at [364, 617] on div "Delete page" at bounding box center [398, 616] width 143 height 15
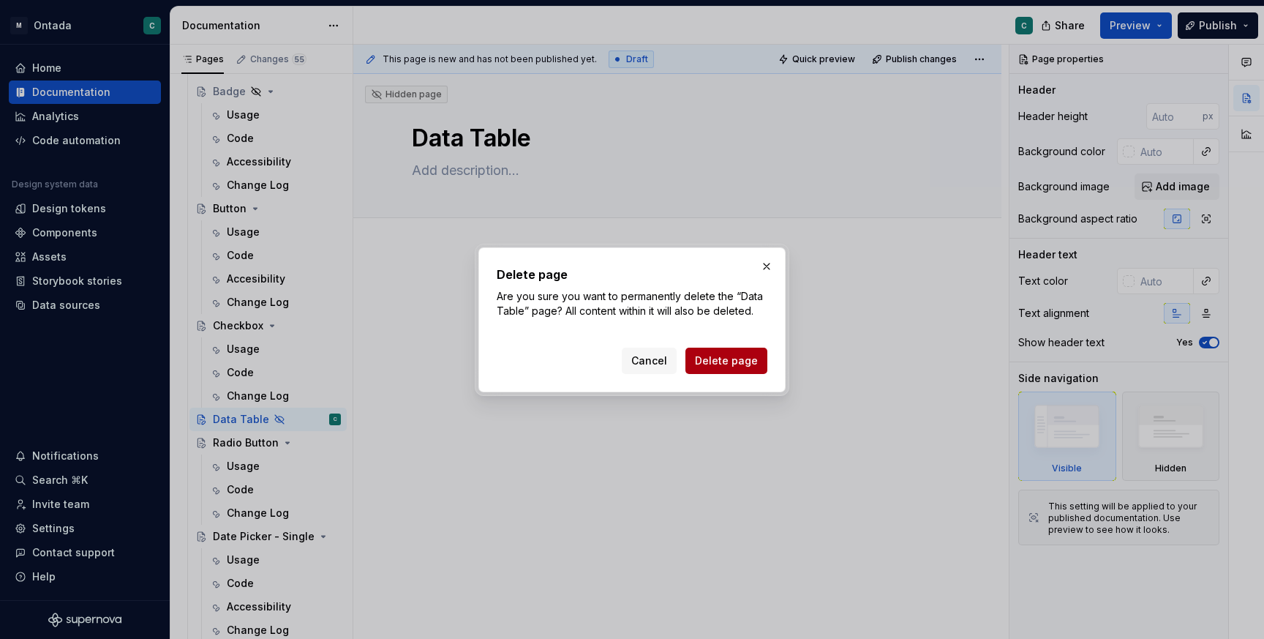
click at [728, 373] on div "Cancel Delete page" at bounding box center [695, 361] width 146 height 26
click at [726, 359] on span "Delete page" at bounding box center [726, 360] width 63 height 15
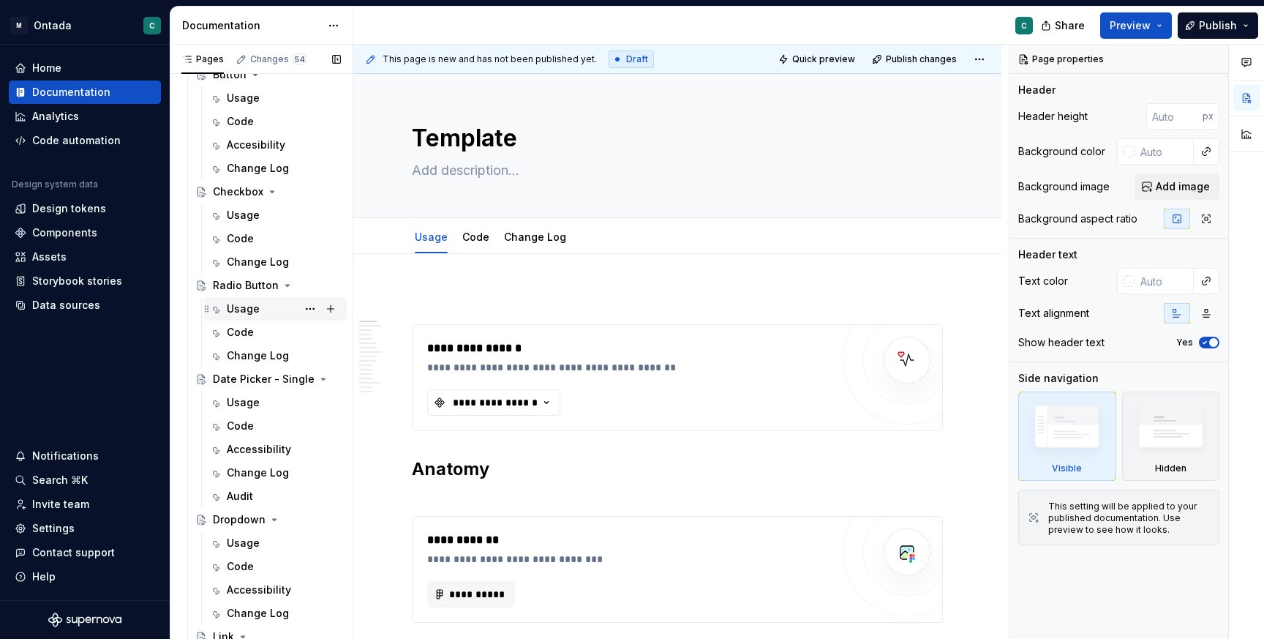
scroll to position [845, 0]
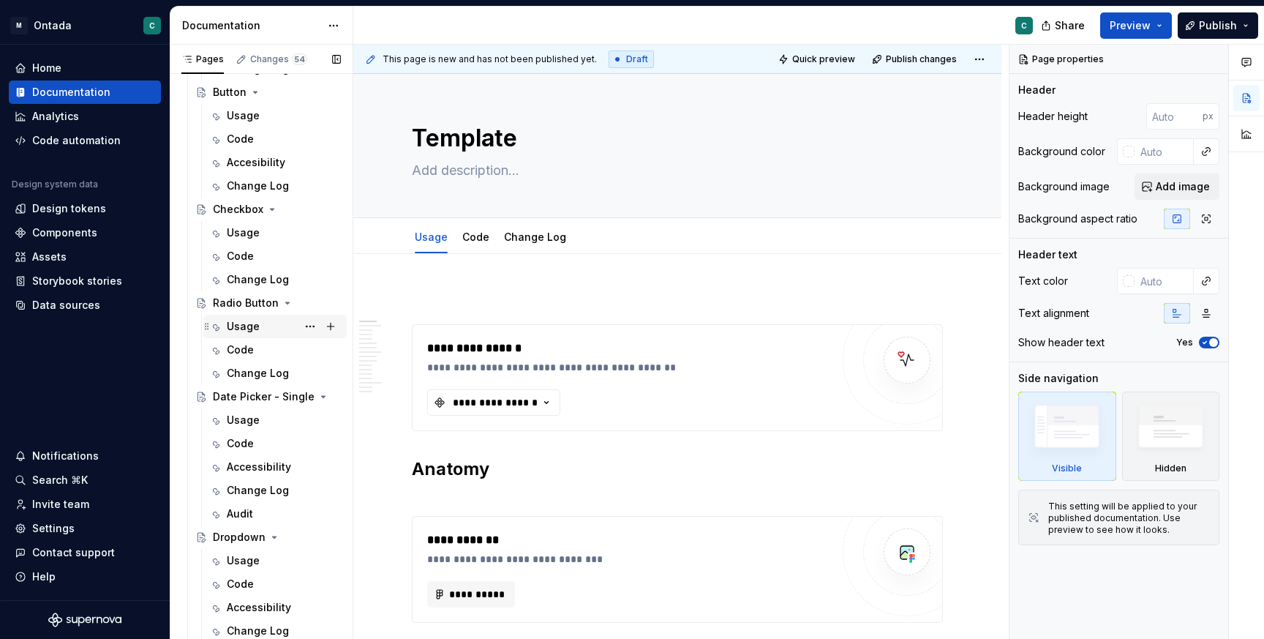
click at [238, 337] on div "Usage" at bounding box center [274, 326] width 143 height 23
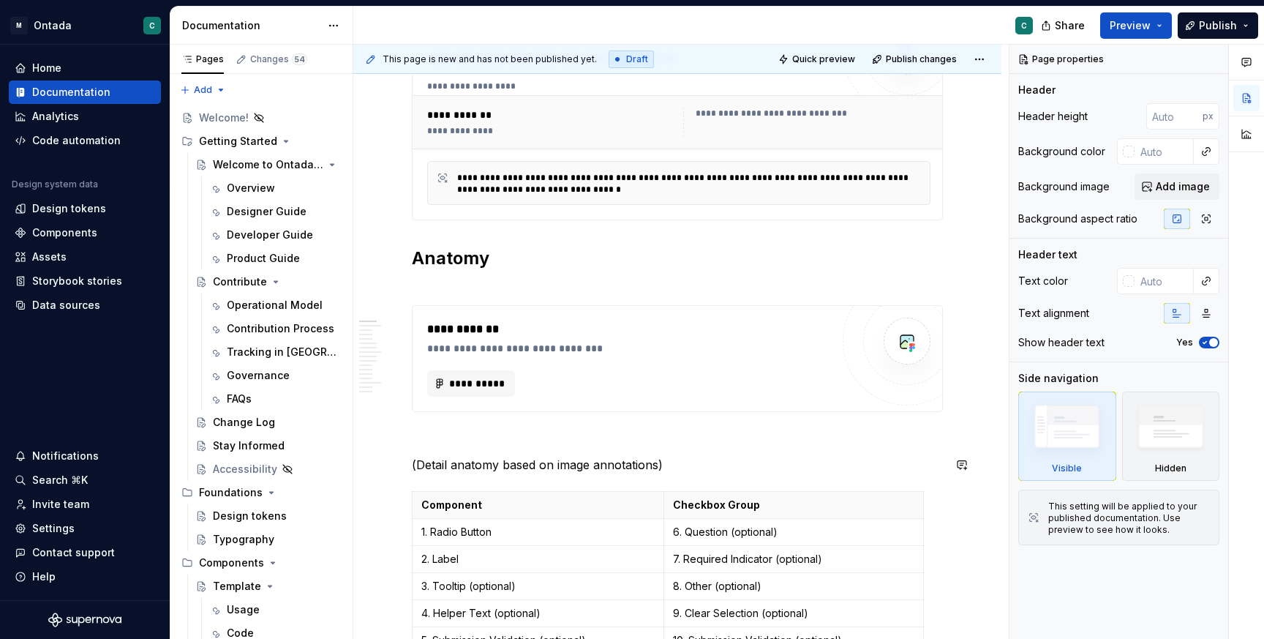
scroll to position [366, 0]
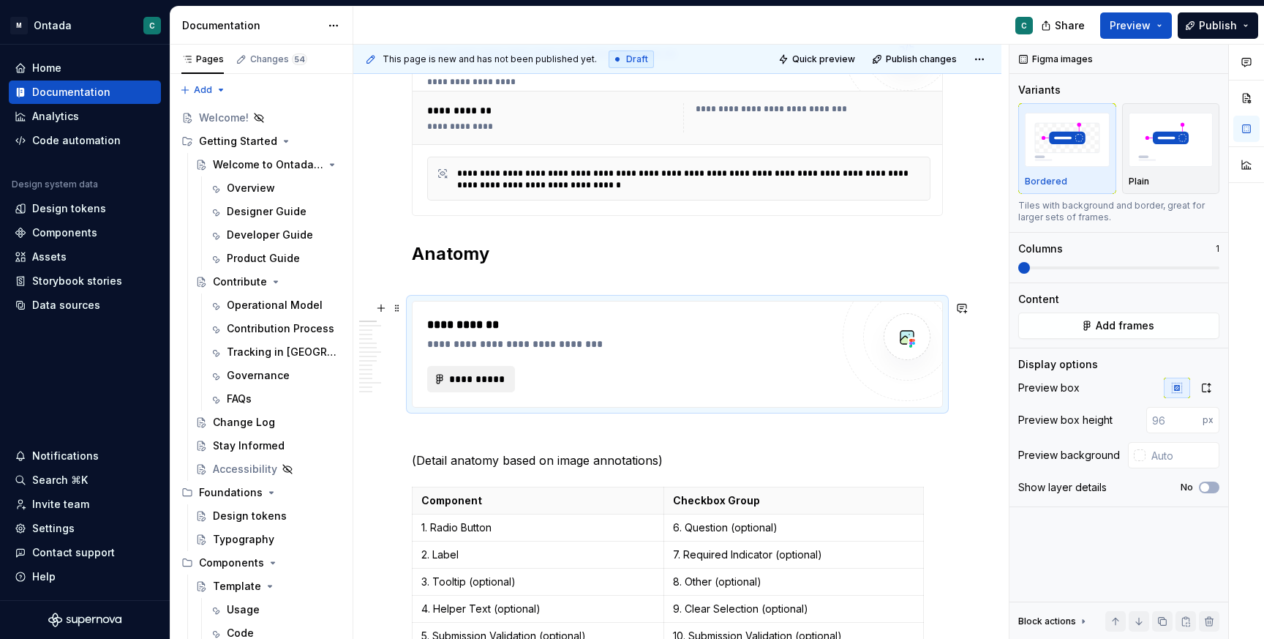
click at [475, 381] on span "**********" at bounding box center [476, 379] width 57 height 15
type textarea "*"
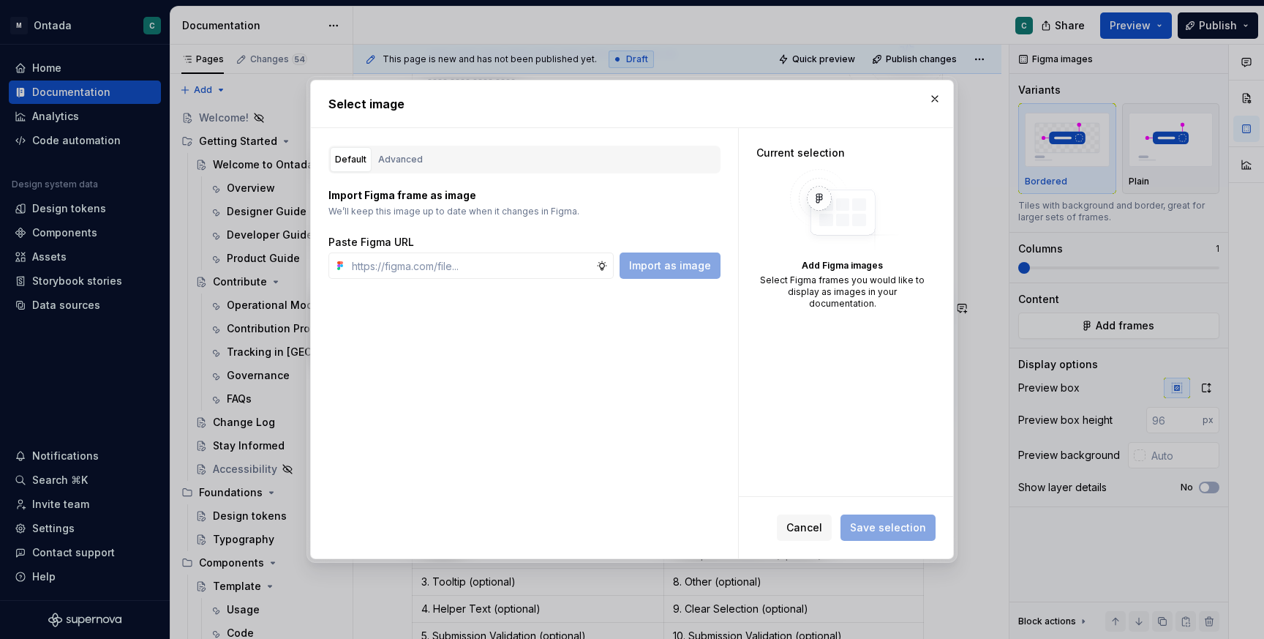
type input "[URL][DOMAIN_NAME]"
type textarea "*"
type input "[URL][DOMAIN_NAME]"
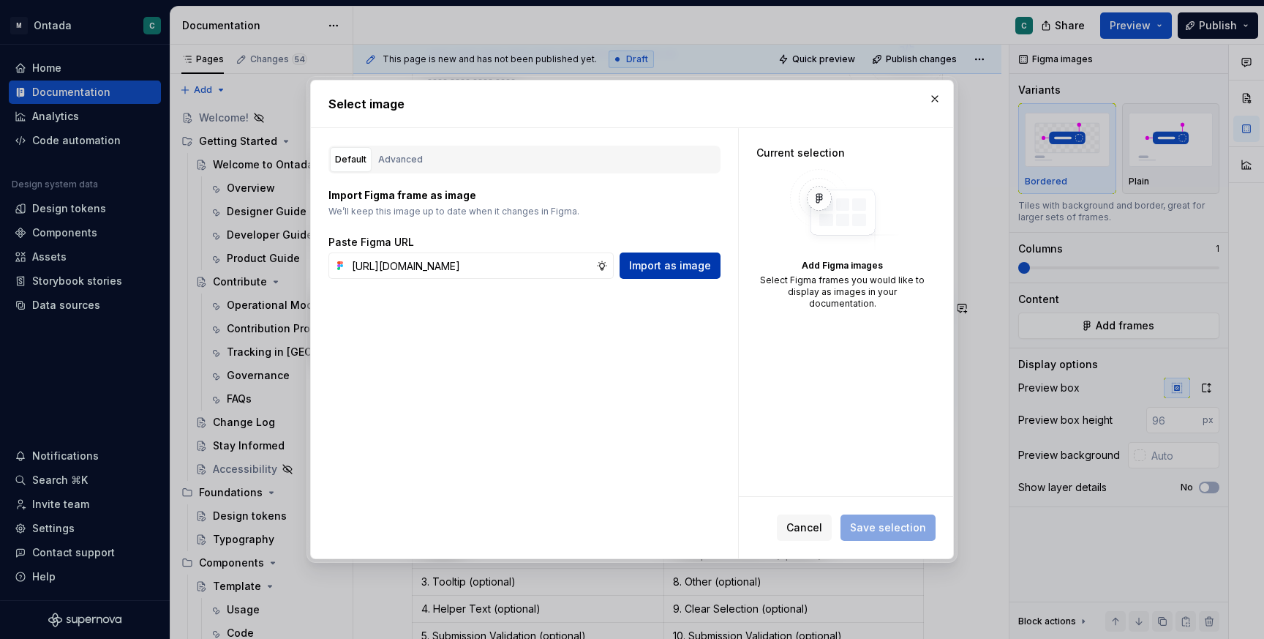
click at [707, 271] on span "Import as image" at bounding box center [670, 265] width 82 height 15
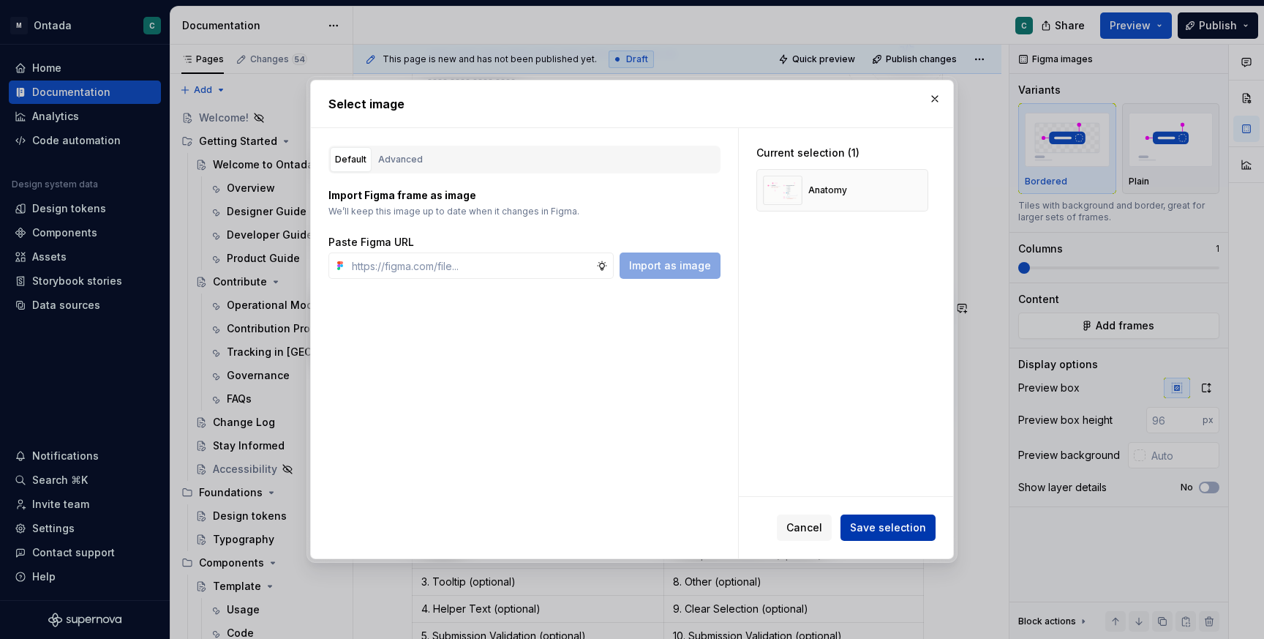
click at [868, 528] on span "Save selection" at bounding box center [888, 527] width 76 height 15
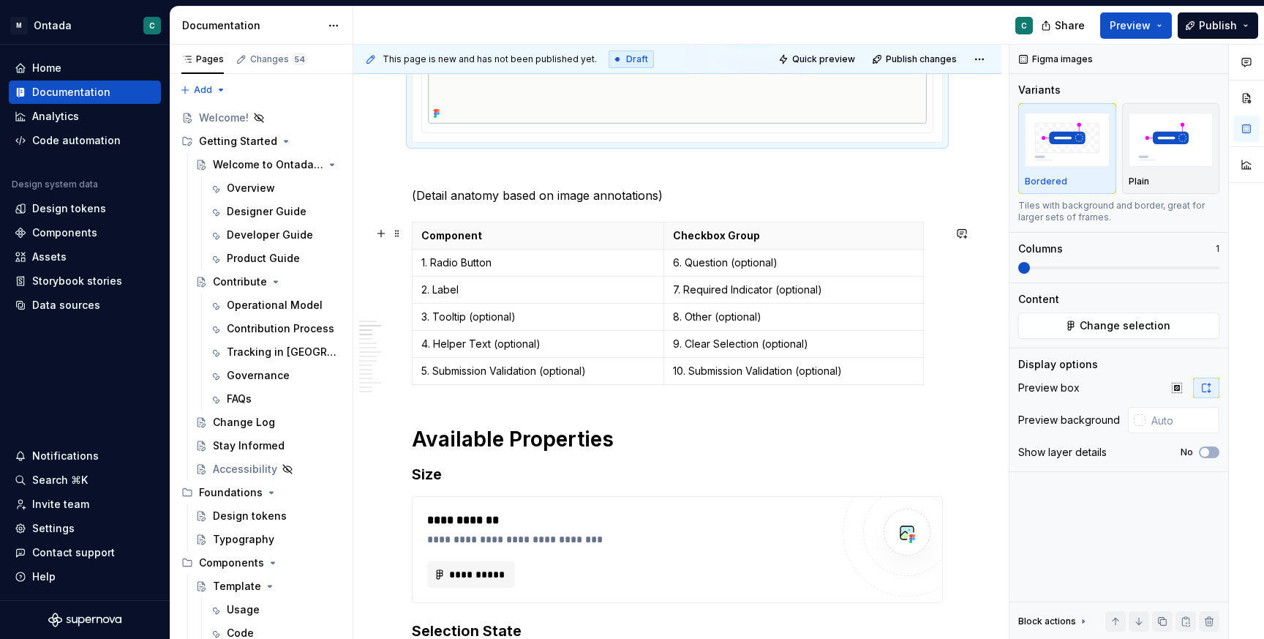
scroll to position [878, 0]
click at [694, 240] on p "Checkbox Group" at bounding box center [794, 235] width 242 height 15
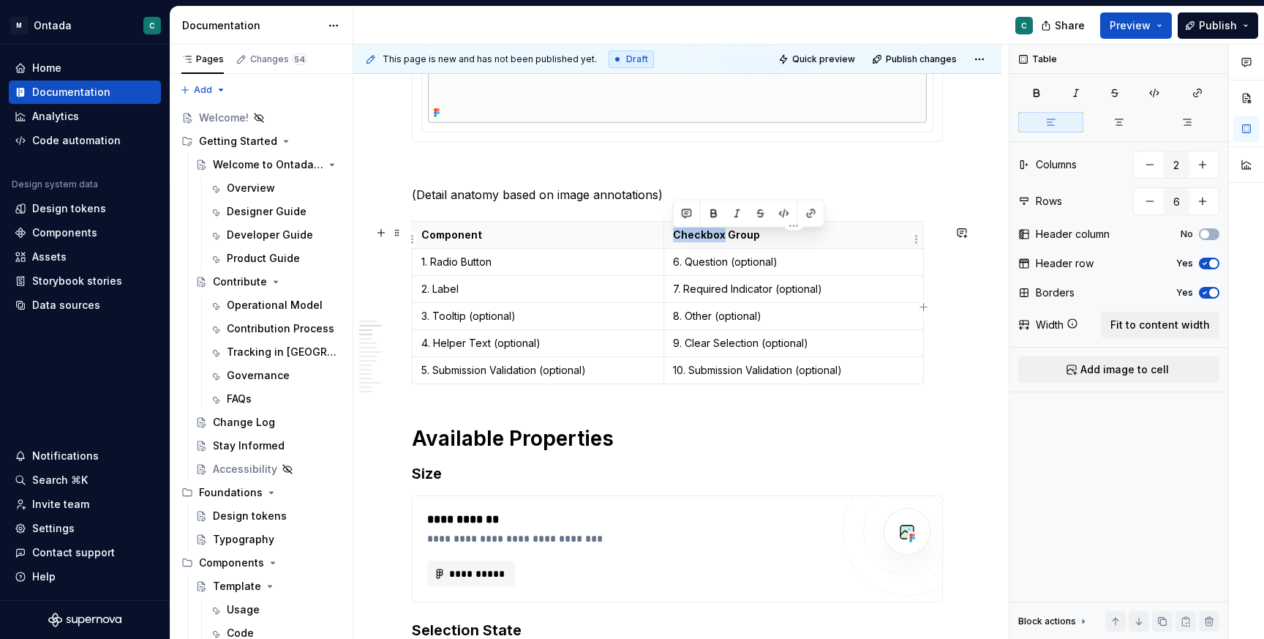
click at [694, 240] on p "Checkbox Group" at bounding box center [794, 235] width 242 height 15
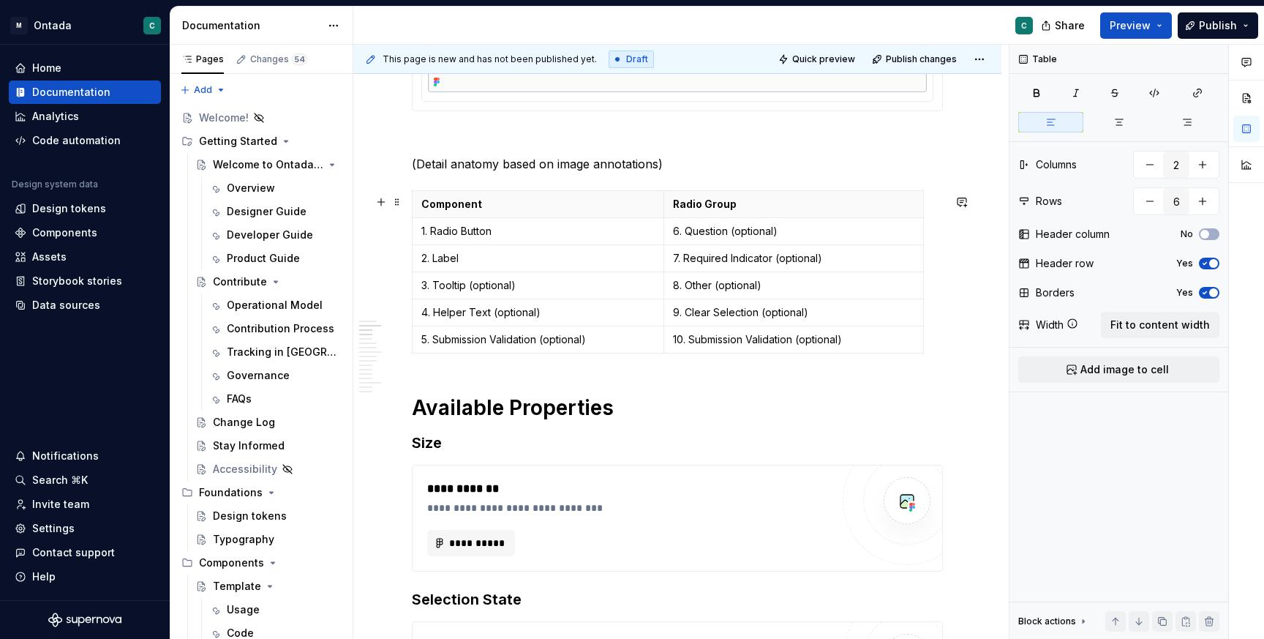
scroll to position [906, 0]
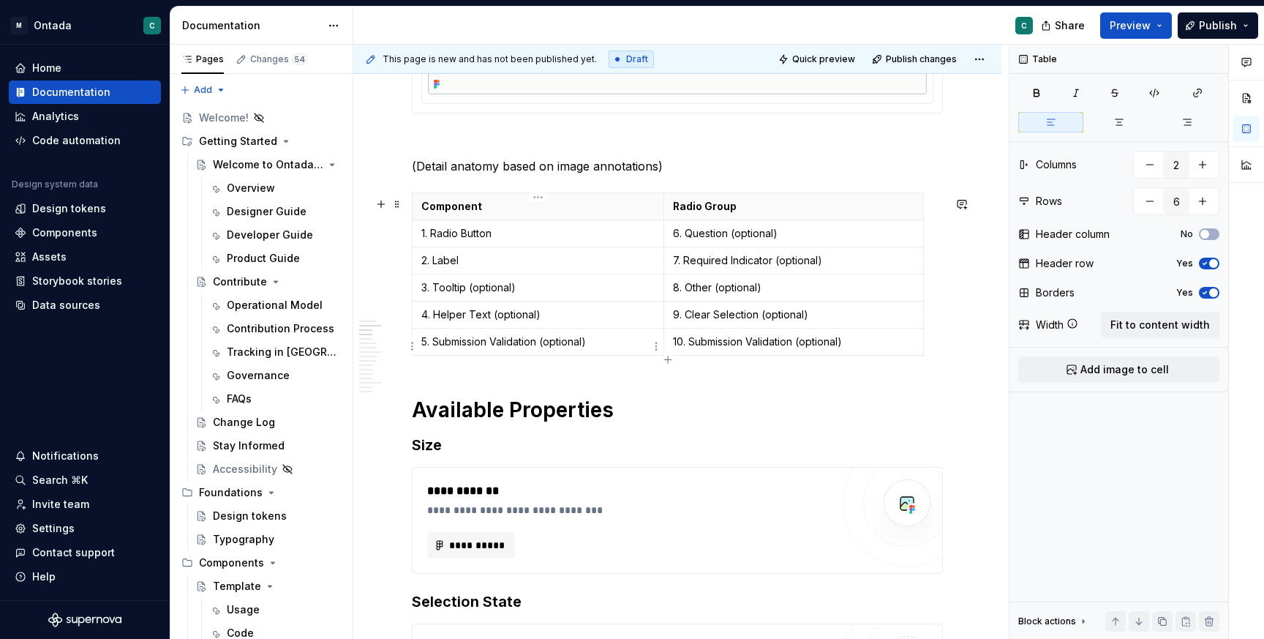
click at [498, 348] on p "5. Submission Validation (optional)" at bounding box center [537, 341] width 233 height 15
click at [498, 342] on p "5. Submission Validation (optional)" at bounding box center [537, 341] width 233 height 15
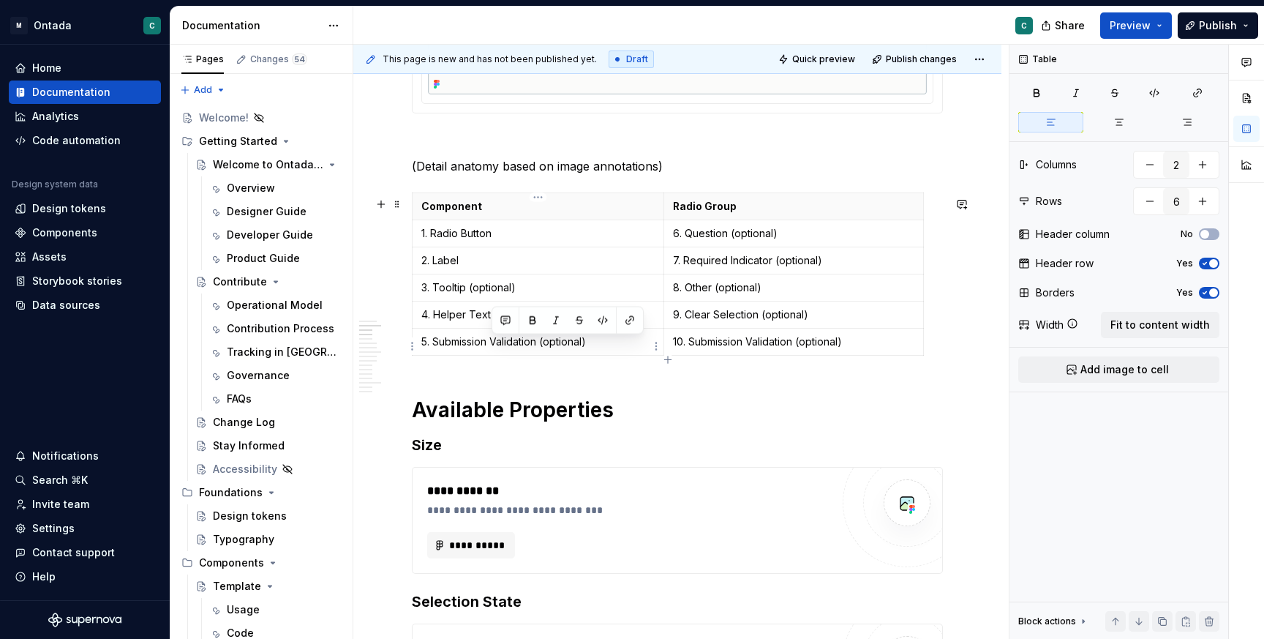
click at [498, 342] on p "5. Submission Validation (optional)" at bounding box center [537, 341] width 233 height 15
click at [500, 345] on p "5. Submission Validation (optional)" at bounding box center [537, 341] width 233 height 15
drag, startPoint x: 601, startPoint y: 343, endPoint x: 433, endPoint y: 347, distance: 168.3
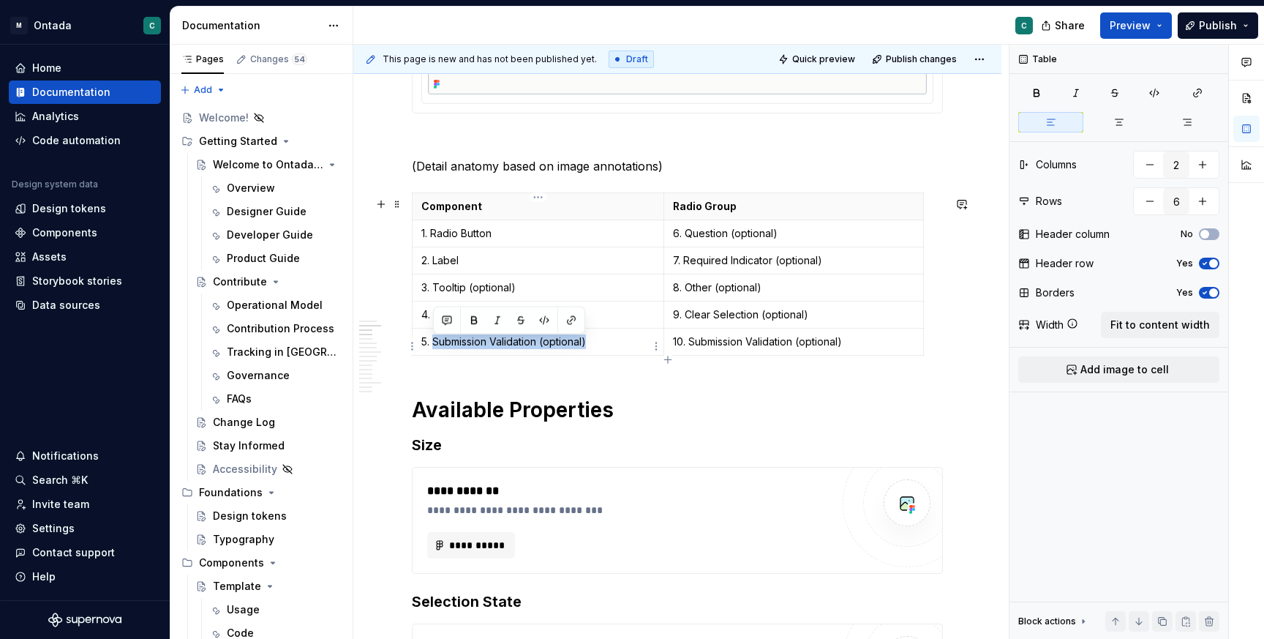
click at [433, 347] on p "5. Submission Validation (optional)" at bounding box center [537, 341] width 233 height 15
click at [525, 316] on button "button" at bounding box center [521, 320] width 20 height 20
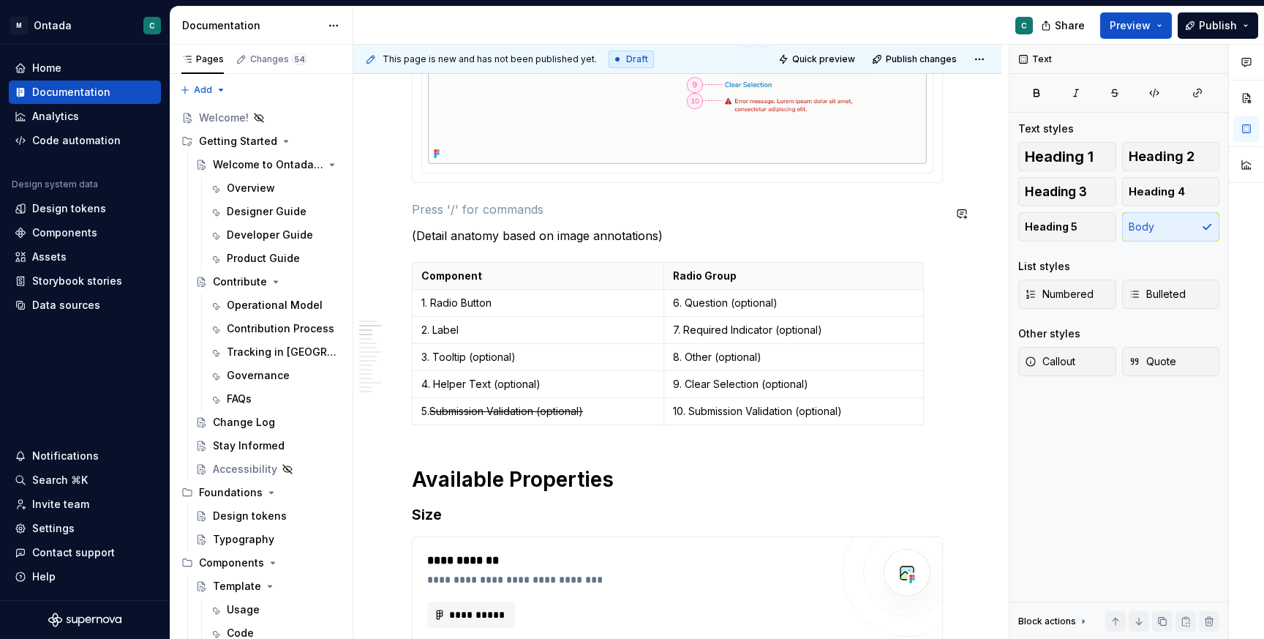
scroll to position [831, 0]
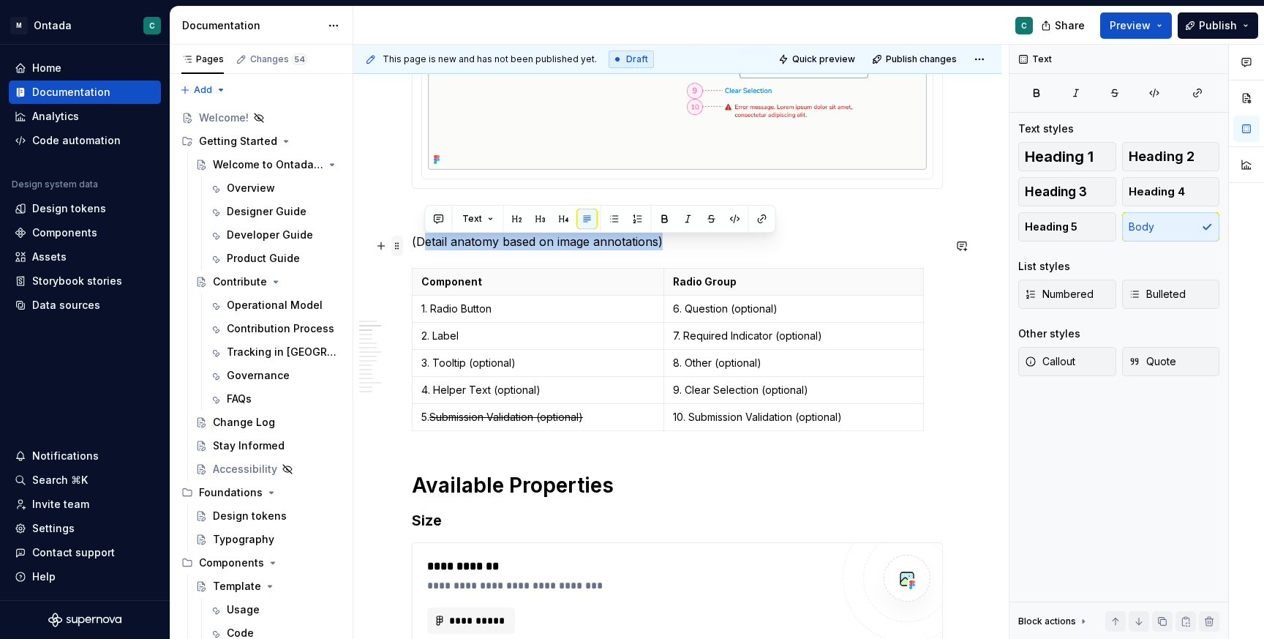
drag, startPoint x: 675, startPoint y: 248, endPoint x: 393, endPoint y: 252, distance: 281.7
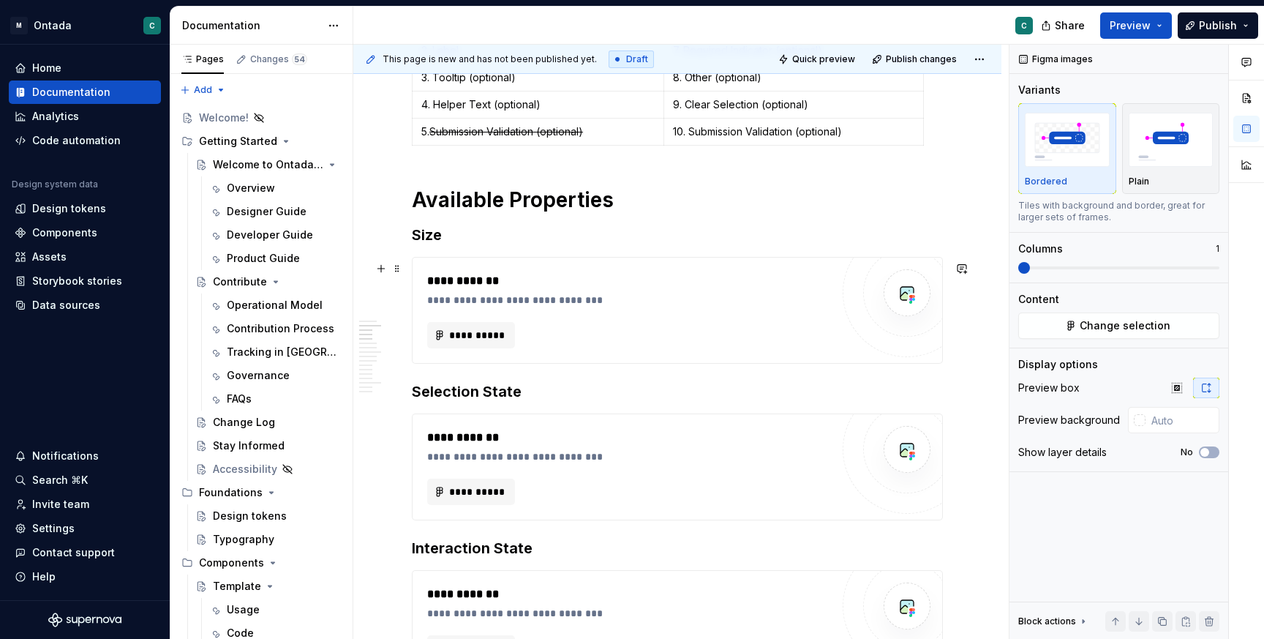
scroll to position [1056, 0]
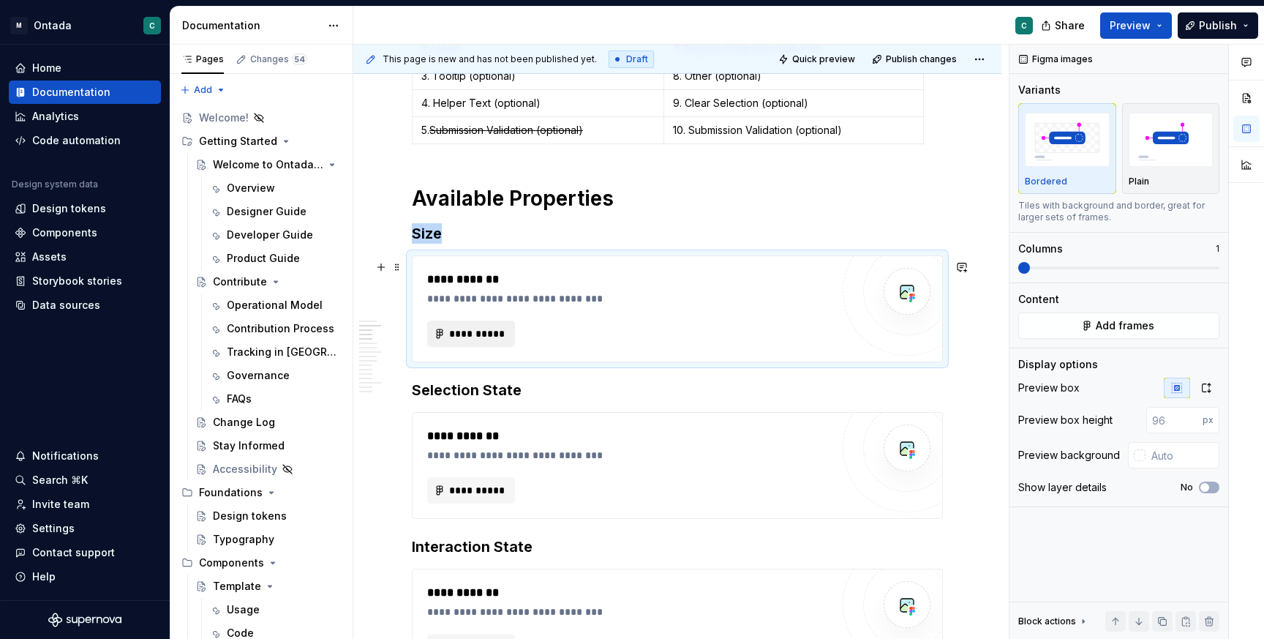
click at [472, 337] on span "**********" at bounding box center [476, 333] width 57 height 15
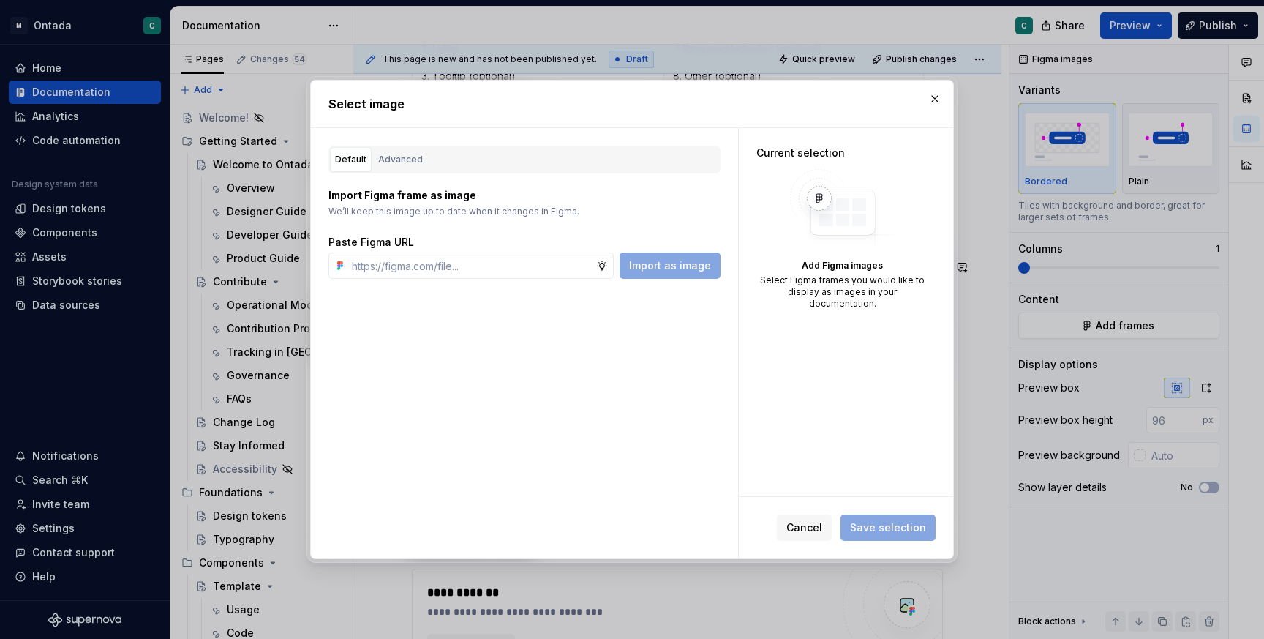
type textarea "*"
paste input "[URL][DOMAIN_NAME]"
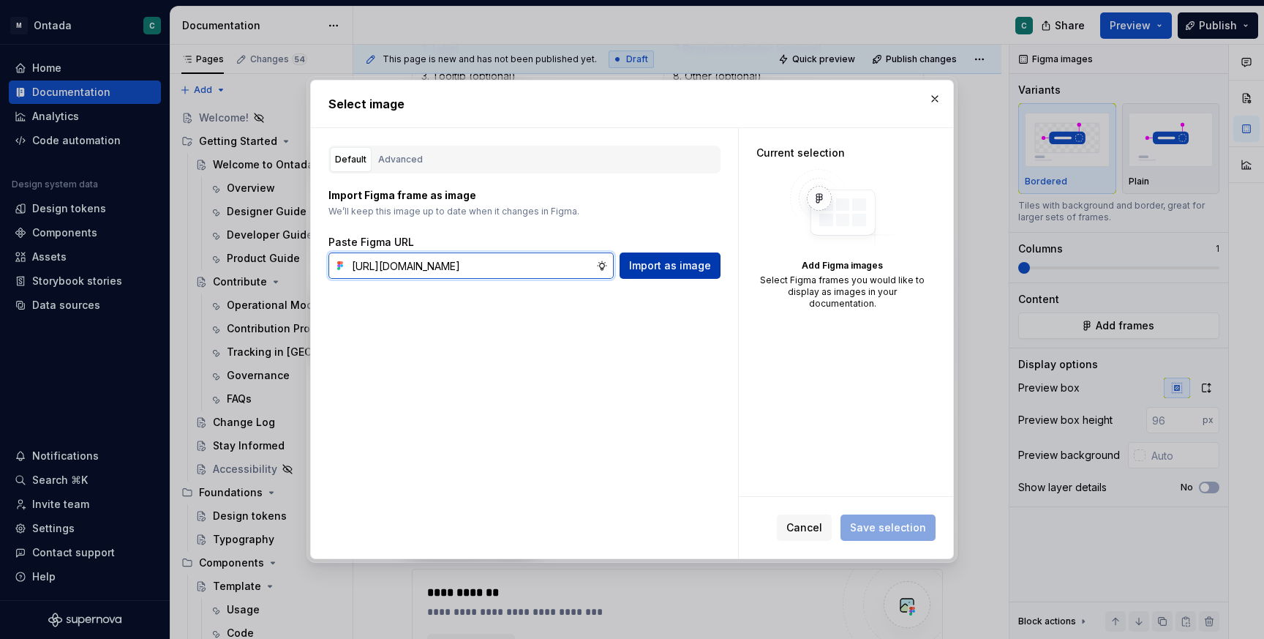
type input "[URL][DOMAIN_NAME]"
click at [702, 273] on button "Import as image" at bounding box center [670, 265] width 101 height 26
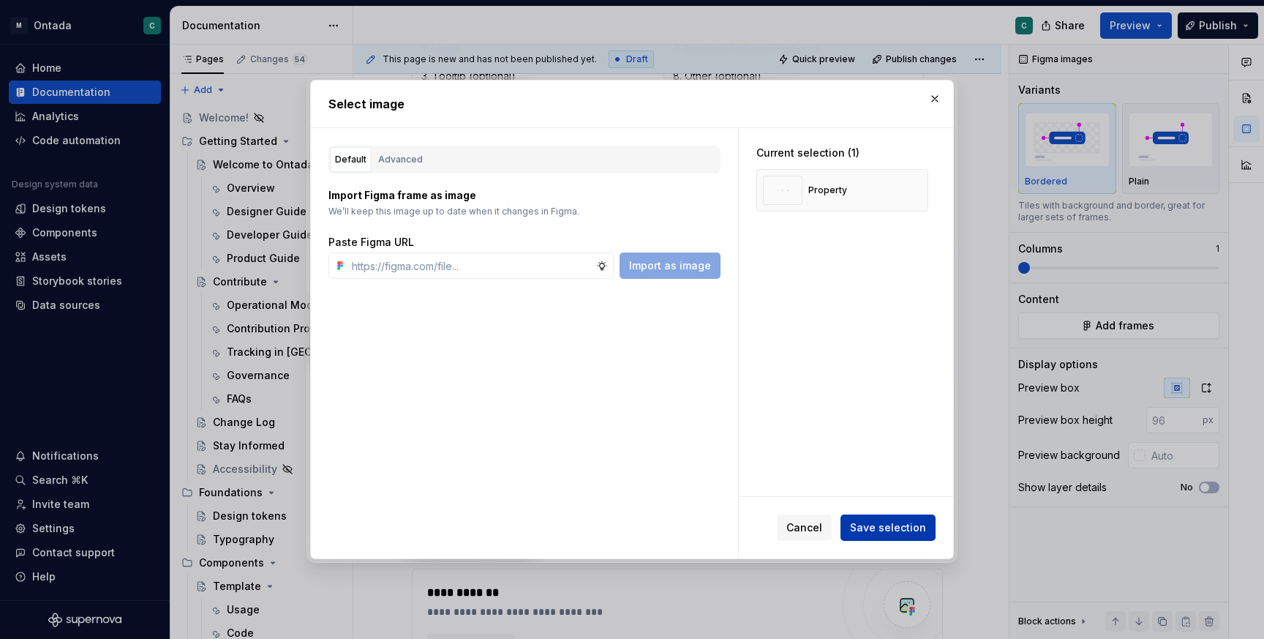
click at [899, 531] on span "Save selection" at bounding box center [888, 527] width 76 height 15
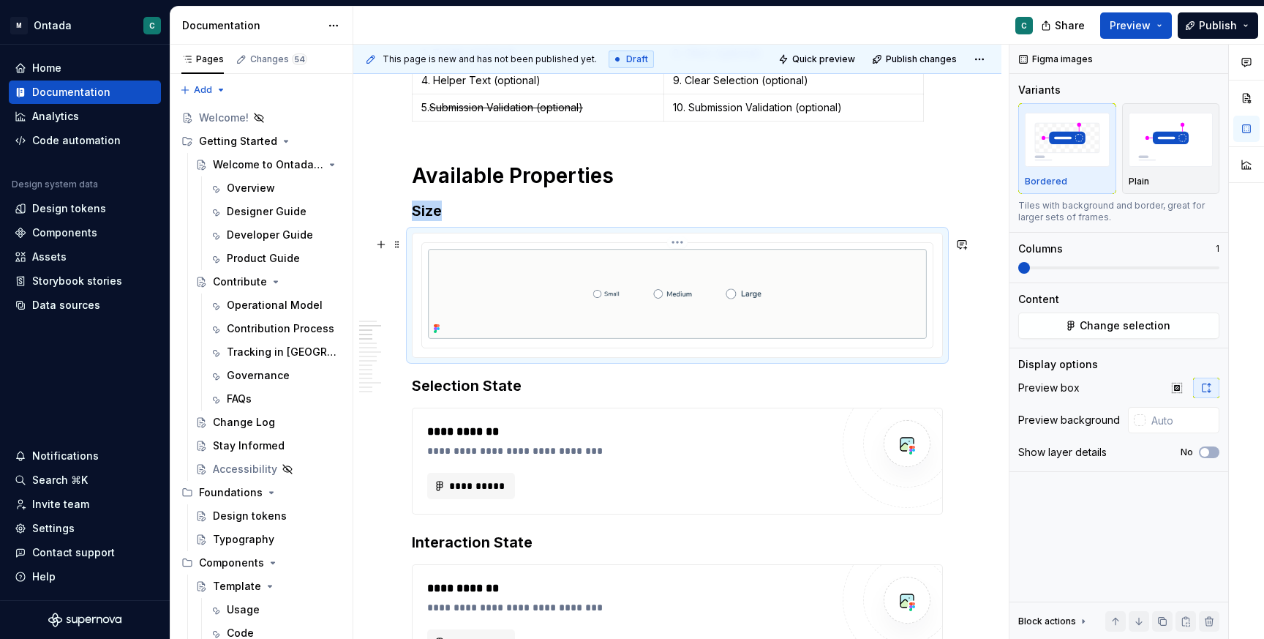
scroll to position [1092, 0]
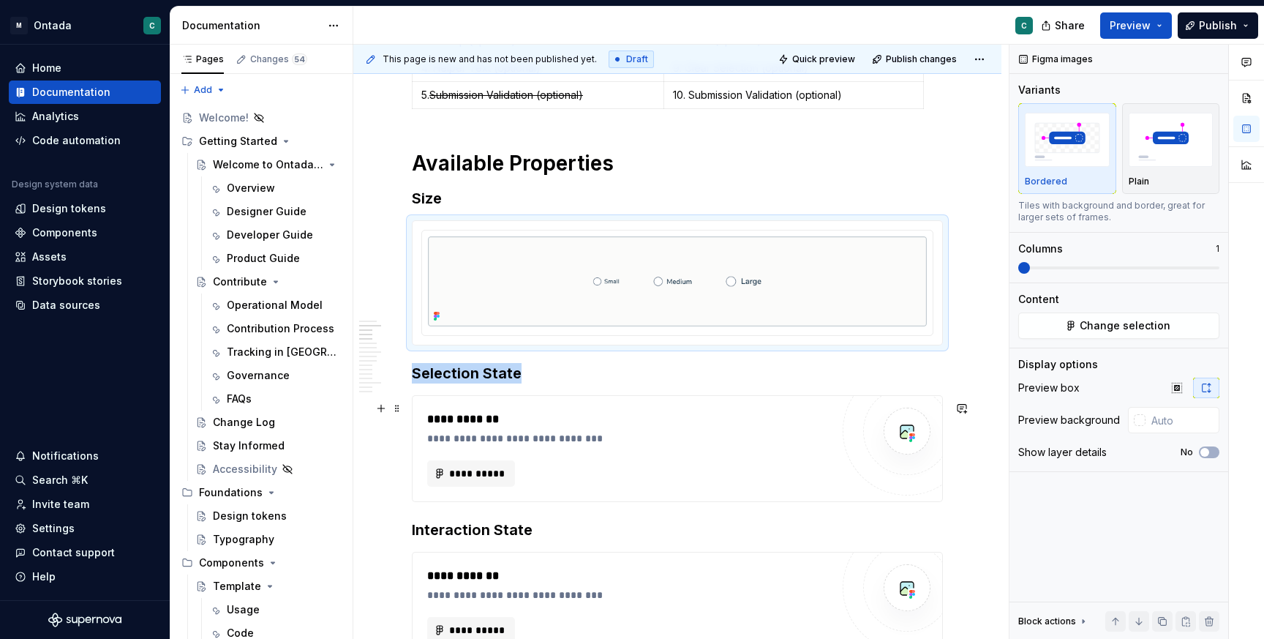
click at [661, 436] on div "**********" at bounding box center [629, 427] width 404 height 35
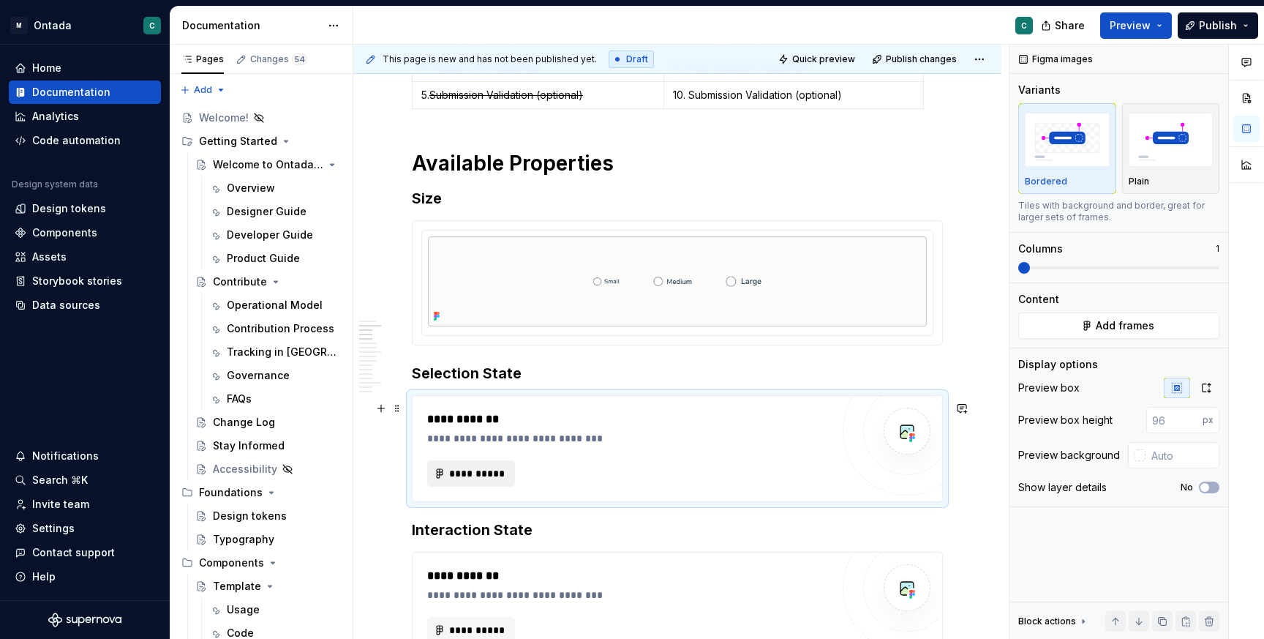
click at [474, 481] on span "**********" at bounding box center [476, 473] width 57 height 15
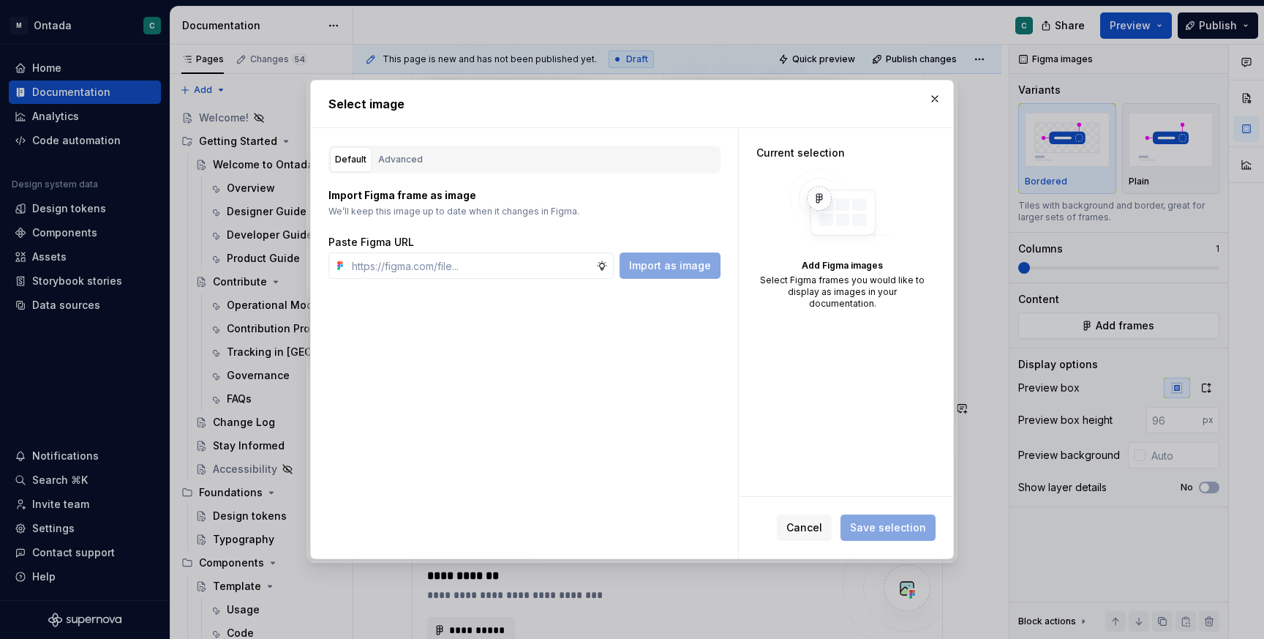
type textarea "*"
paste input "[URL][DOMAIN_NAME]"
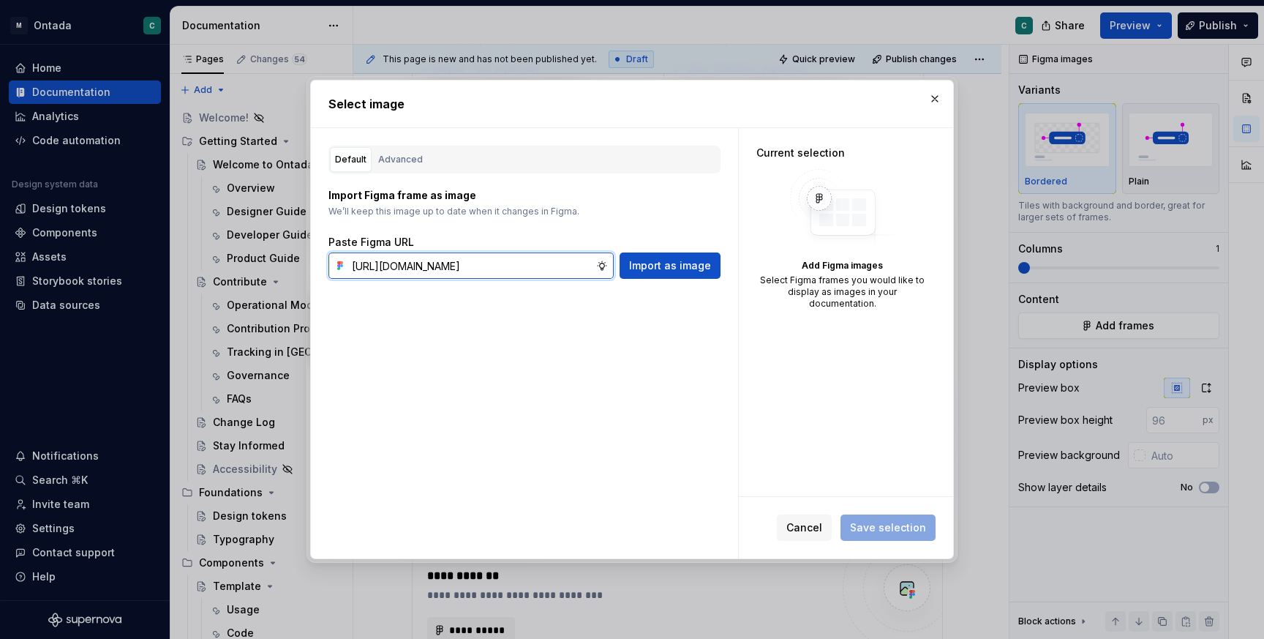
scroll to position [0, 446]
type input "[URL][DOMAIN_NAME]"
click at [647, 265] on span "Import as image" at bounding box center [670, 265] width 82 height 15
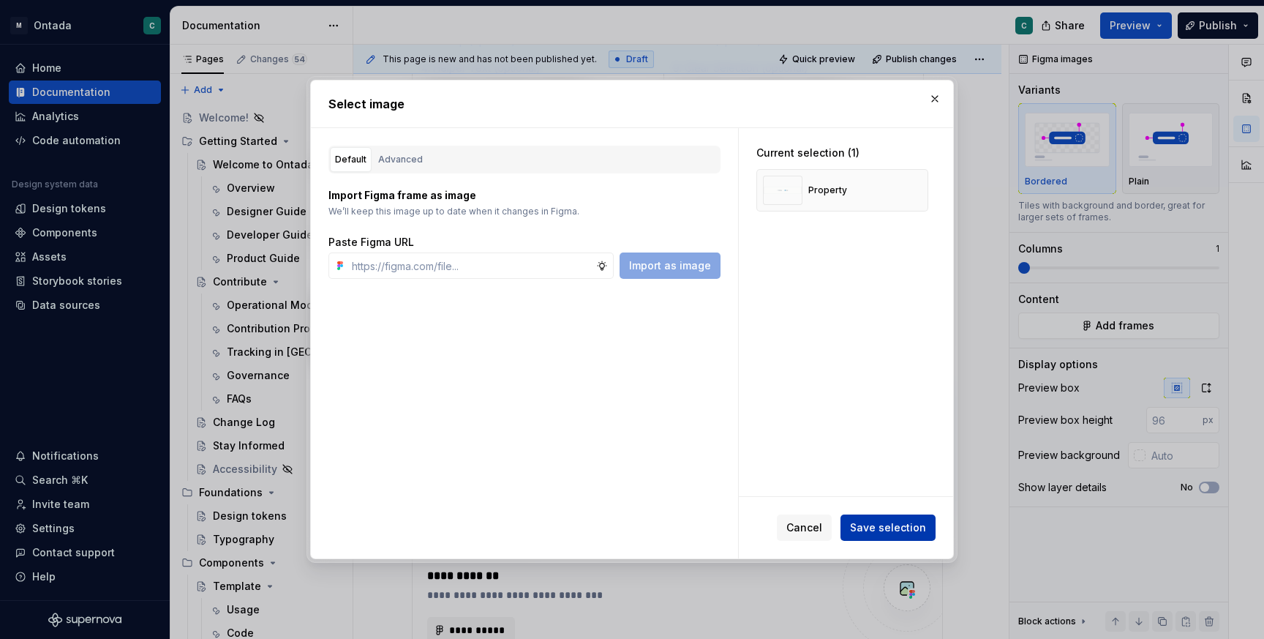
click at [879, 523] on span "Save selection" at bounding box center [888, 527] width 76 height 15
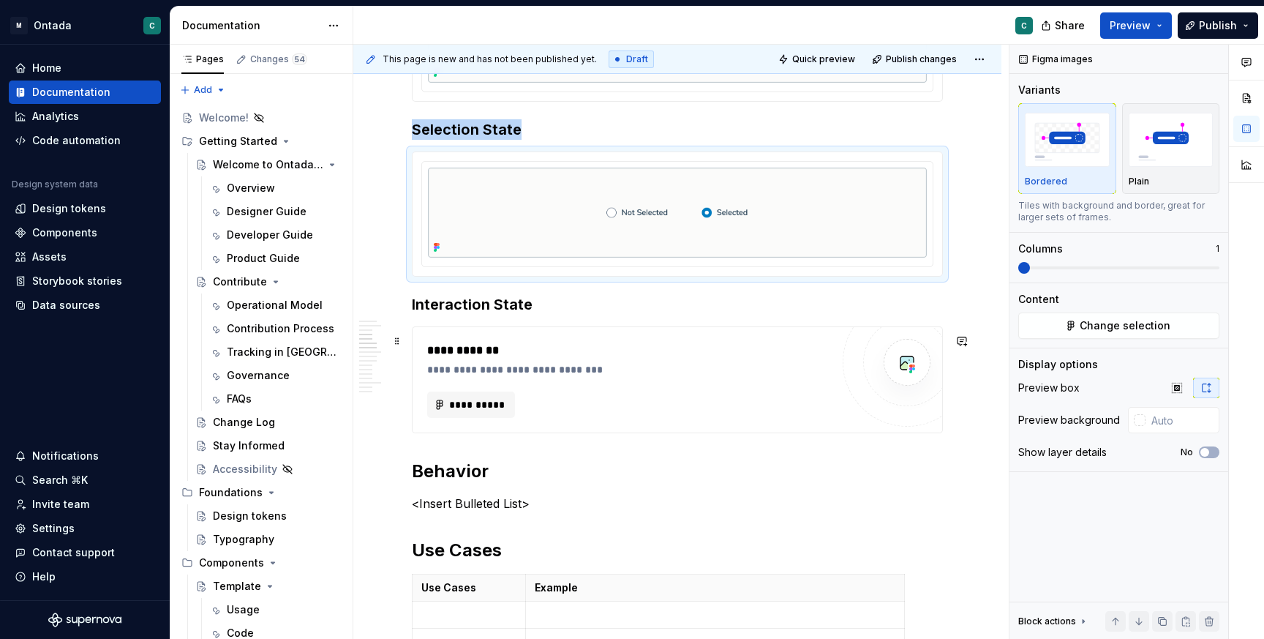
scroll to position [1338, 0]
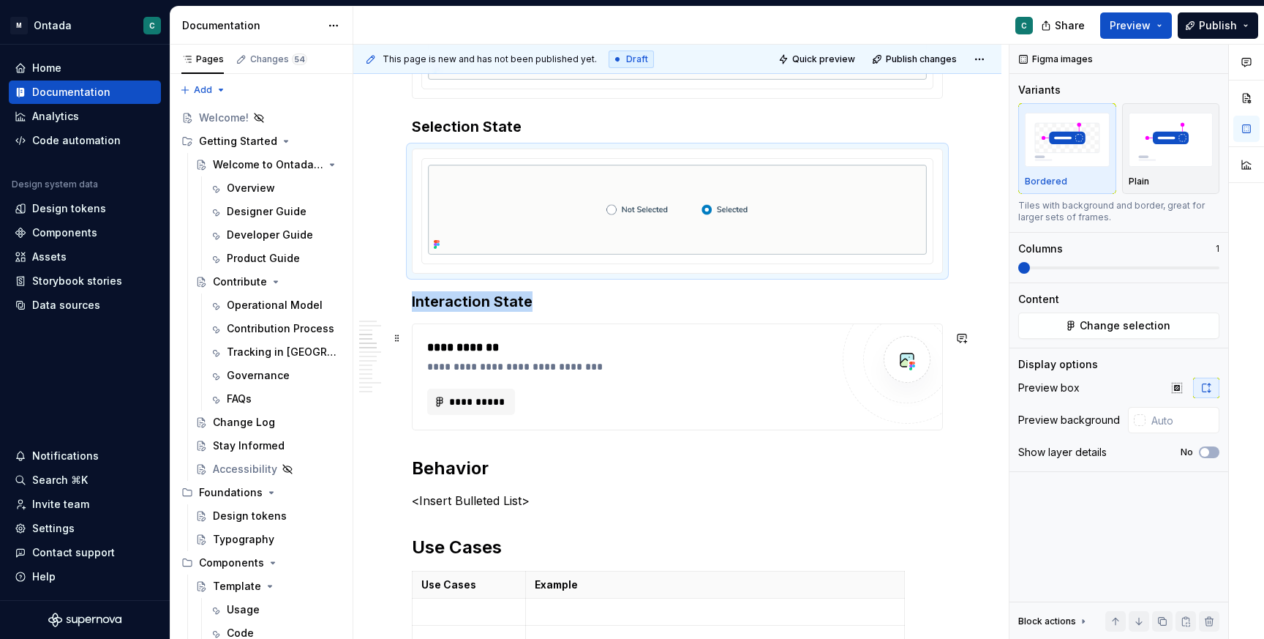
click at [611, 381] on div "**********" at bounding box center [629, 377] width 404 height 76
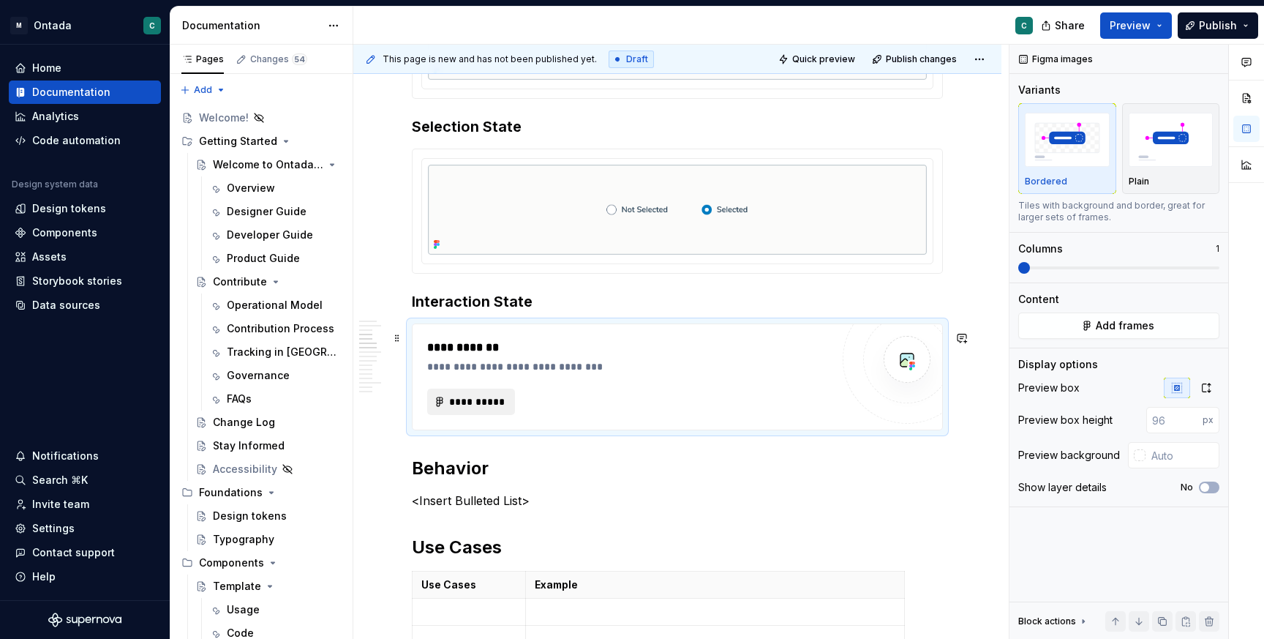
click at [470, 407] on span "**********" at bounding box center [476, 401] width 57 height 15
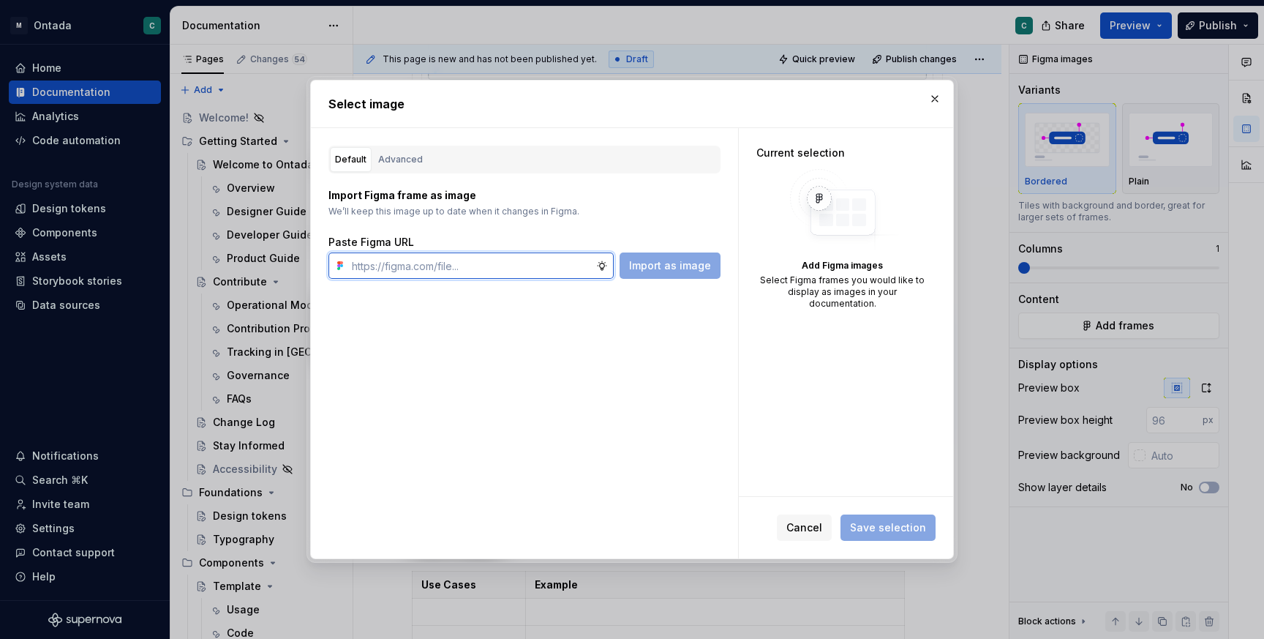
paste input "[URL][DOMAIN_NAME]"
type input "[URL][DOMAIN_NAME]"
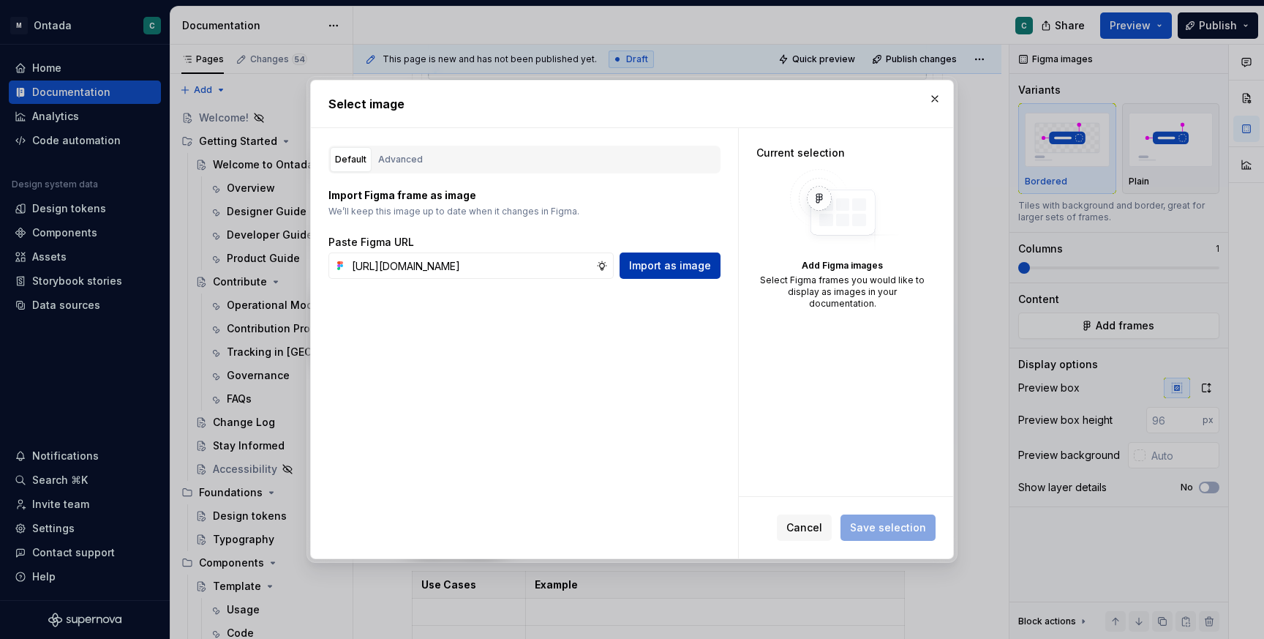
scroll to position [0, 0]
click at [666, 264] on span "Import as image" at bounding box center [670, 265] width 82 height 15
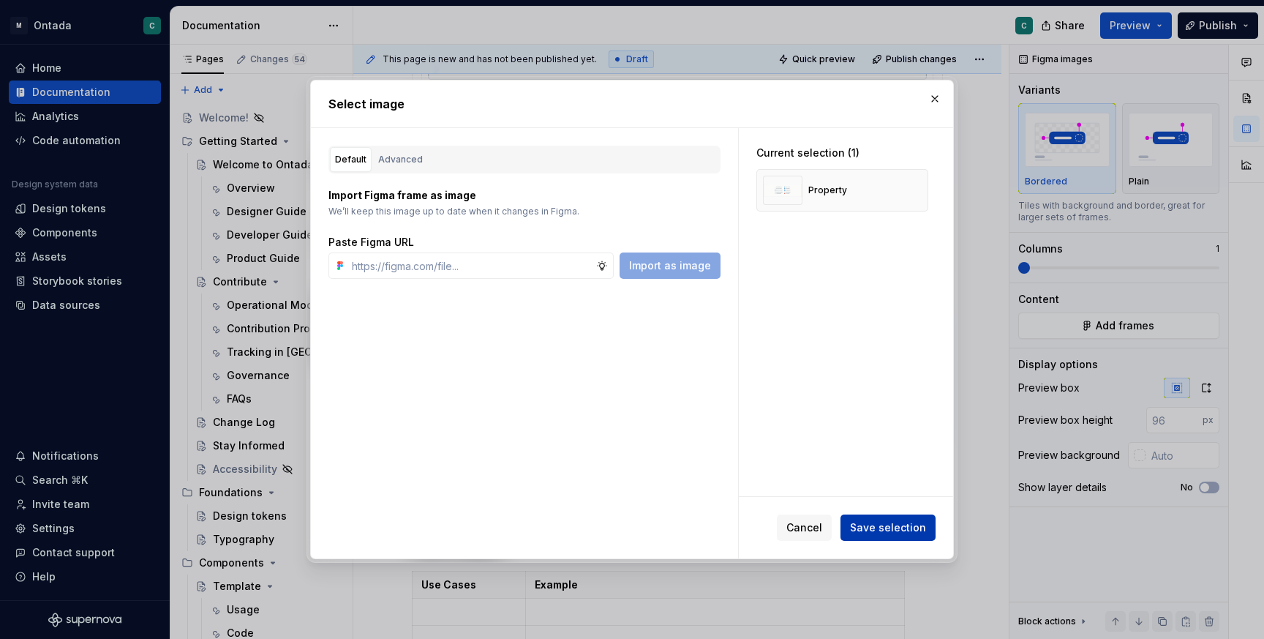
click at [863, 536] on button "Save selection" at bounding box center [888, 527] width 95 height 26
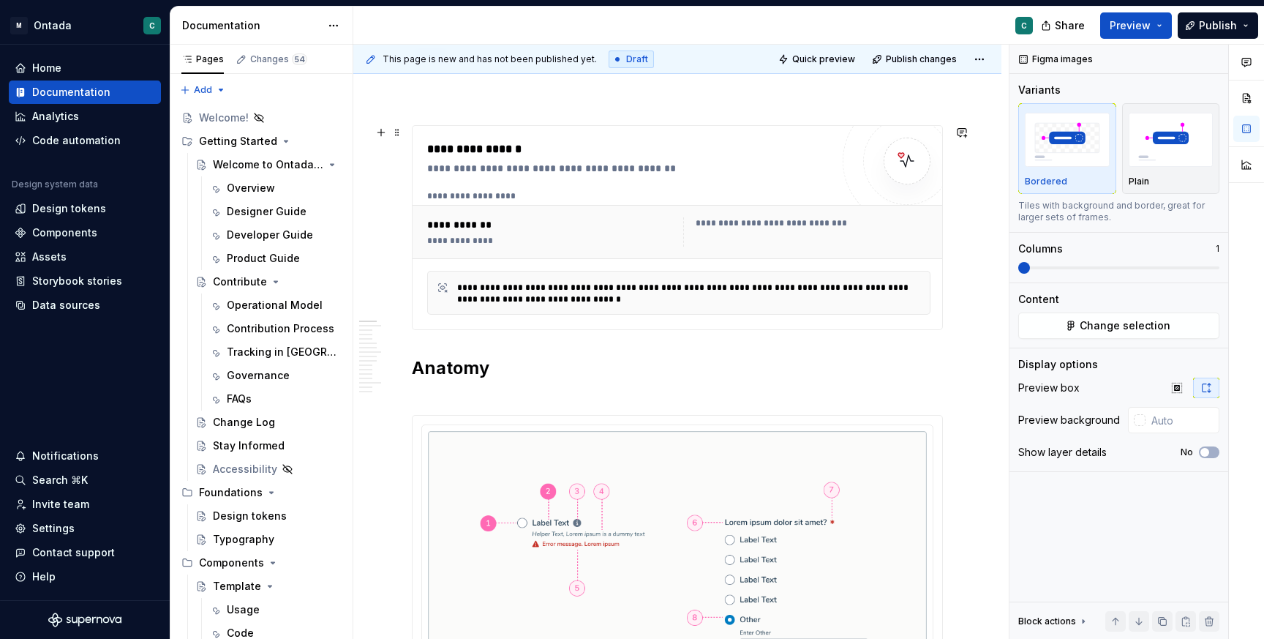
scroll to position [237, 0]
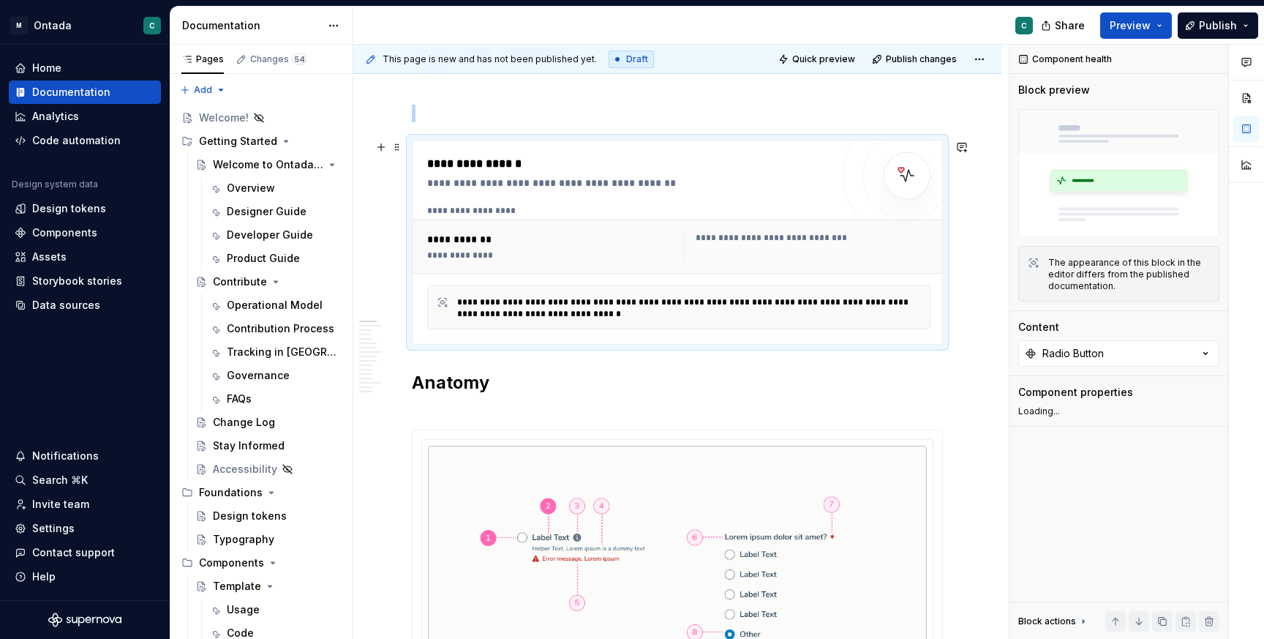
click at [467, 252] on div "**********" at bounding box center [552, 255] width 251 height 12
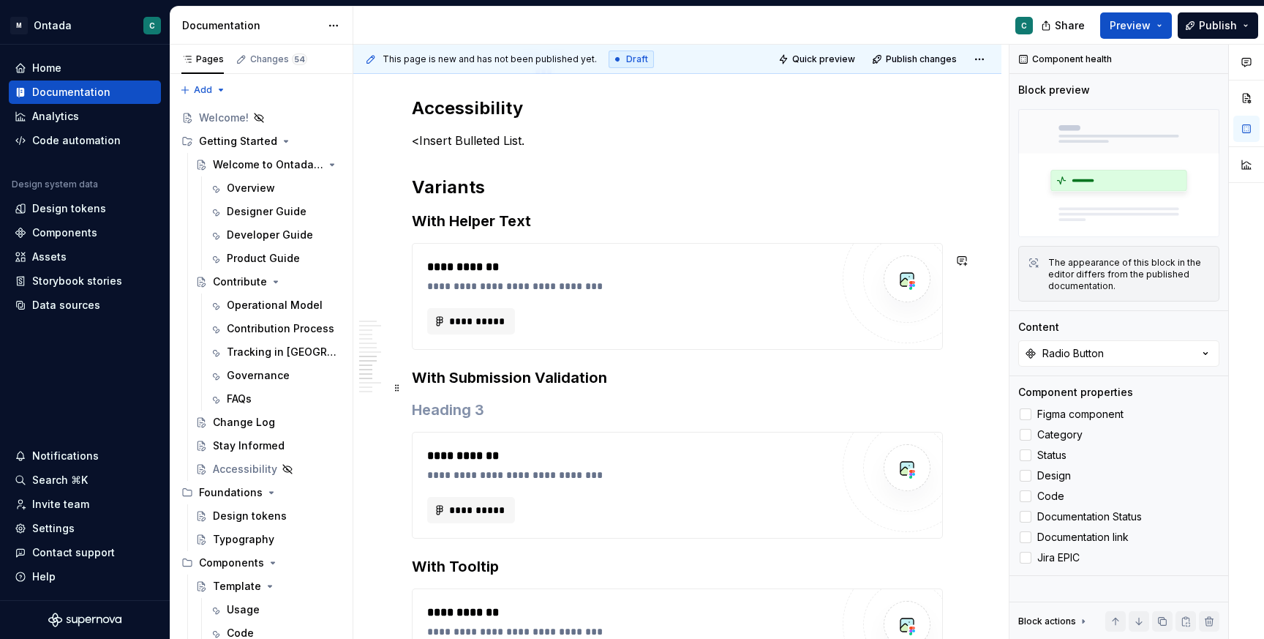
scroll to position [2559, 0]
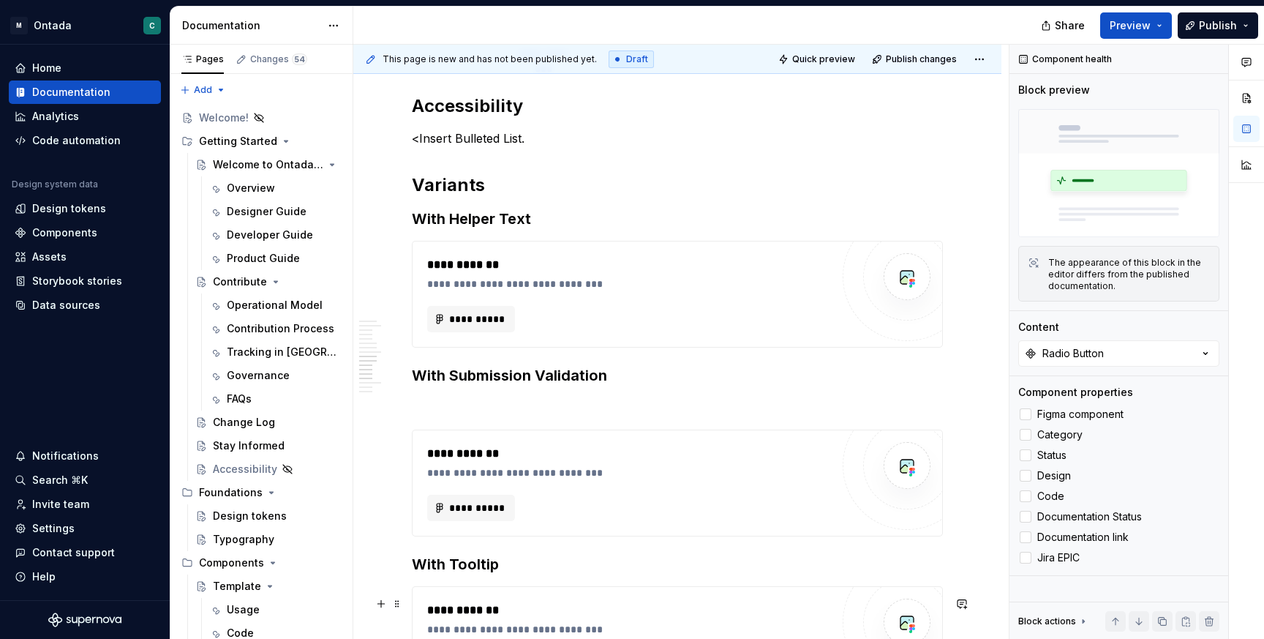
type textarea "*"
